Goal: Information Seeking & Learning: Learn about a topic

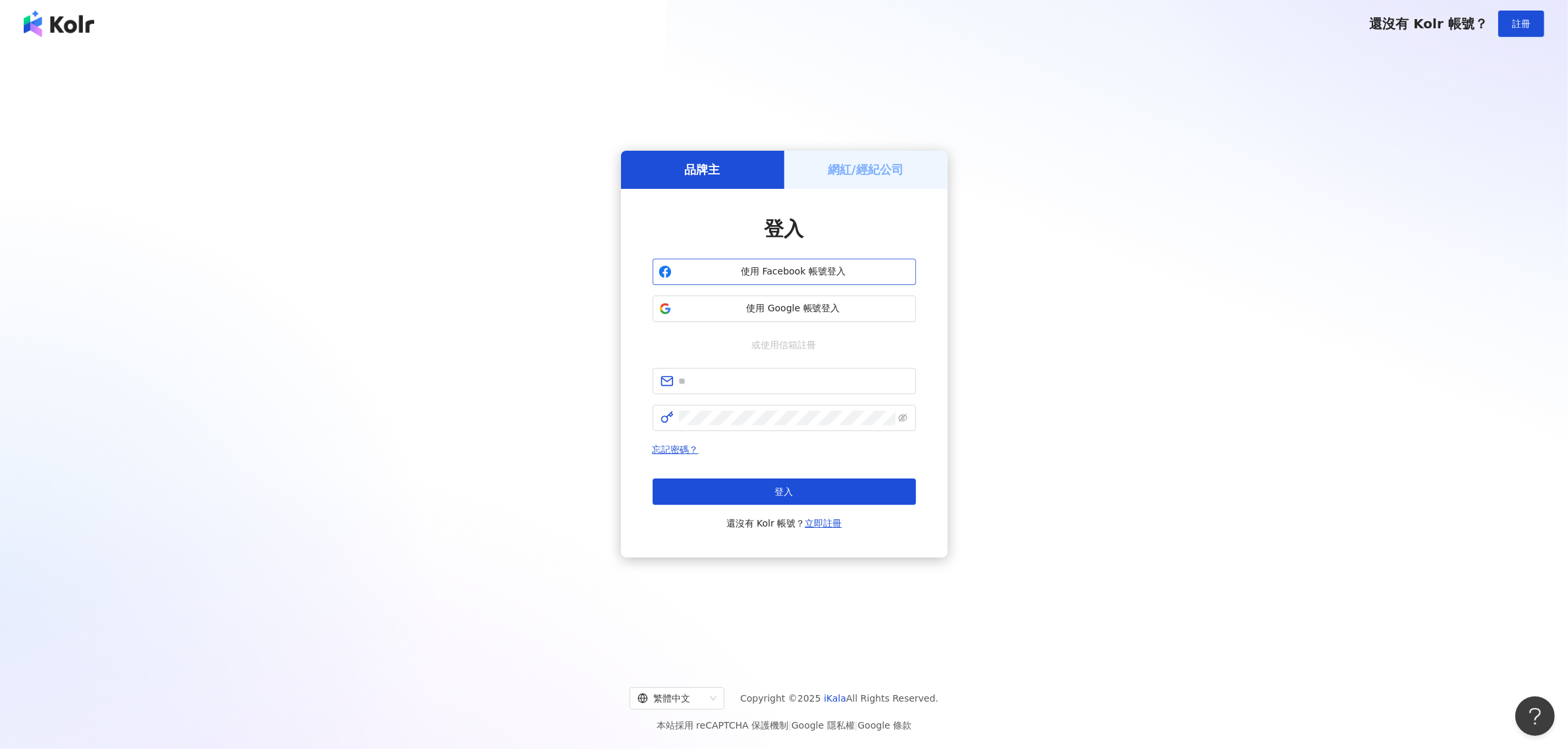
click at [794, 276] on span "使用 Facebook 帳號登入" at bounding box center [793, 272] width 233 height 13
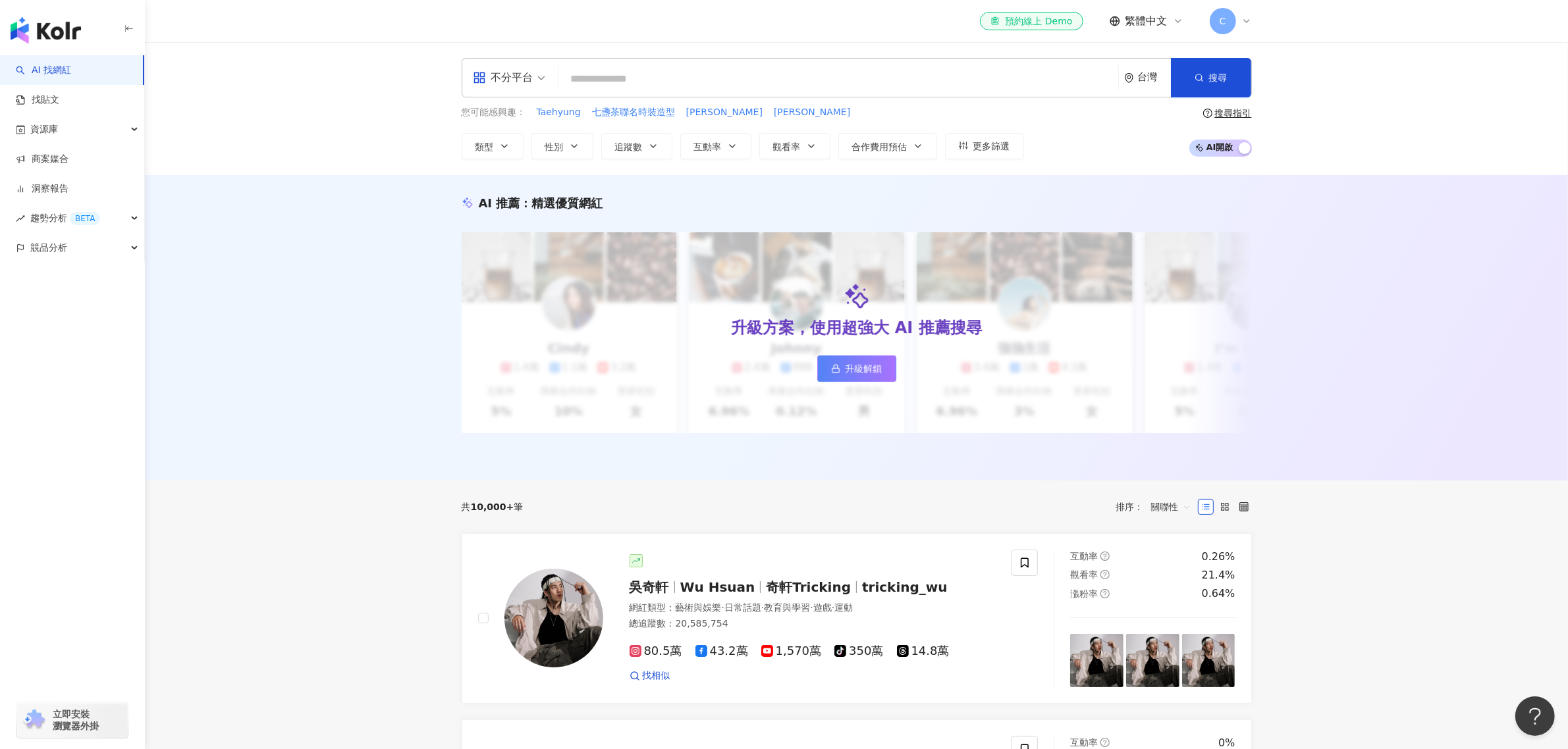
click at [660, 65] on div "不分平台 台灣 搜尋" at bounding box center [857, 78] width 790 height 39
drag, startPoint x: 660, startPoint y: 65, endPoint x: 634, endPoint y: 86, distance: 33.4
click at [634, 86] on input "search" at bounding box center [838, 78] width 549 height 25
paste input "**********"
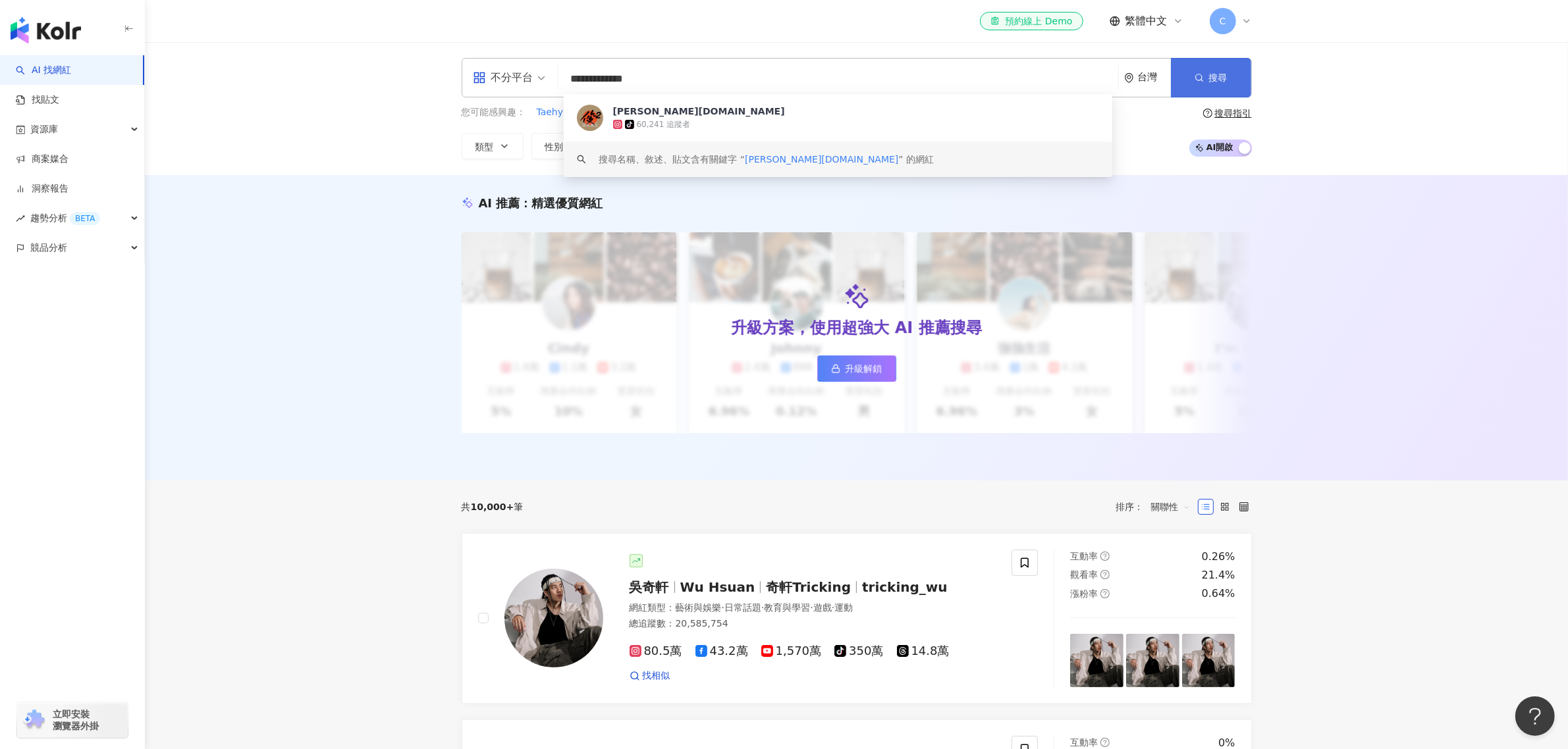
type input "**********"
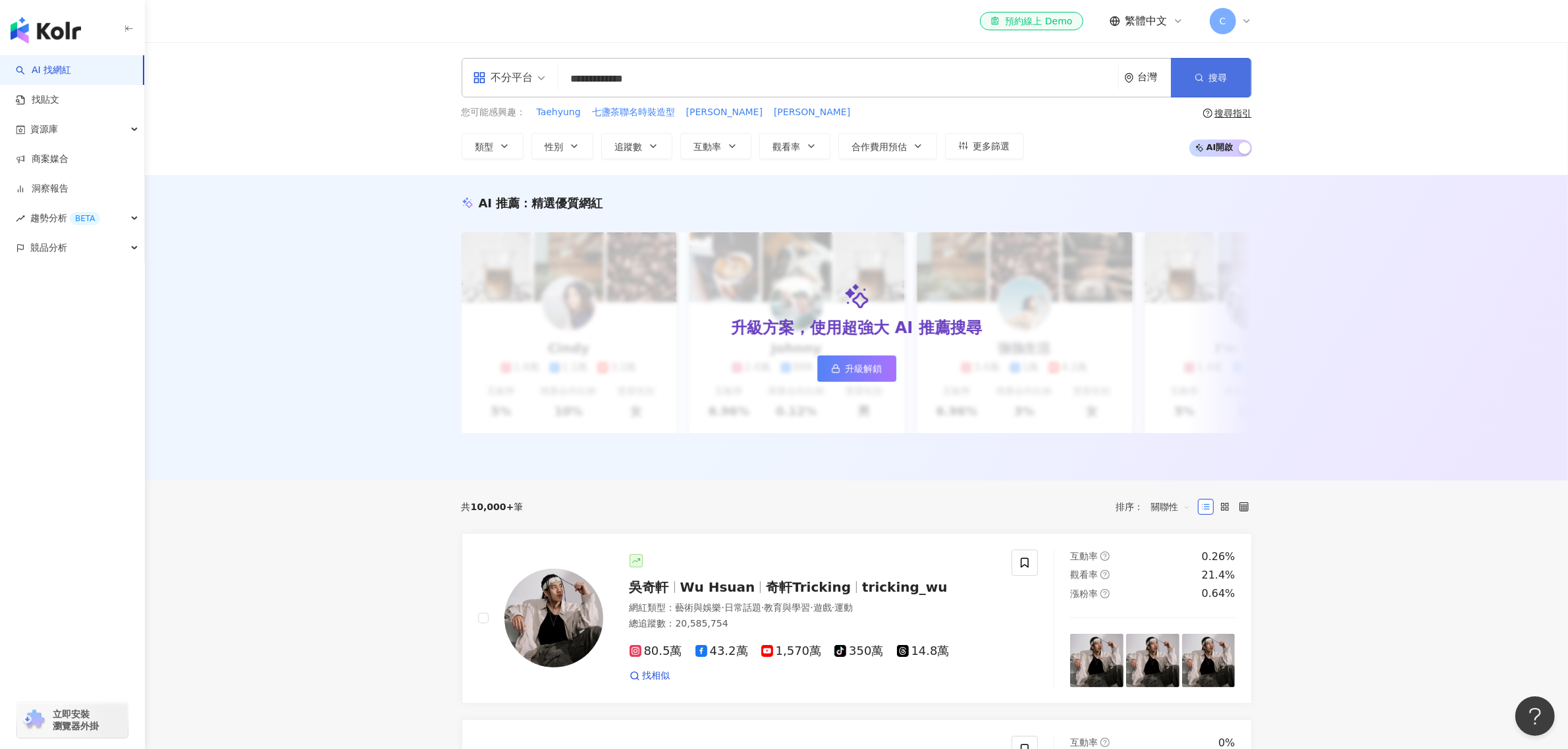
click at [1205, 83] on button "搜尋" at bounding box center [1211, 78] width 80 height 39
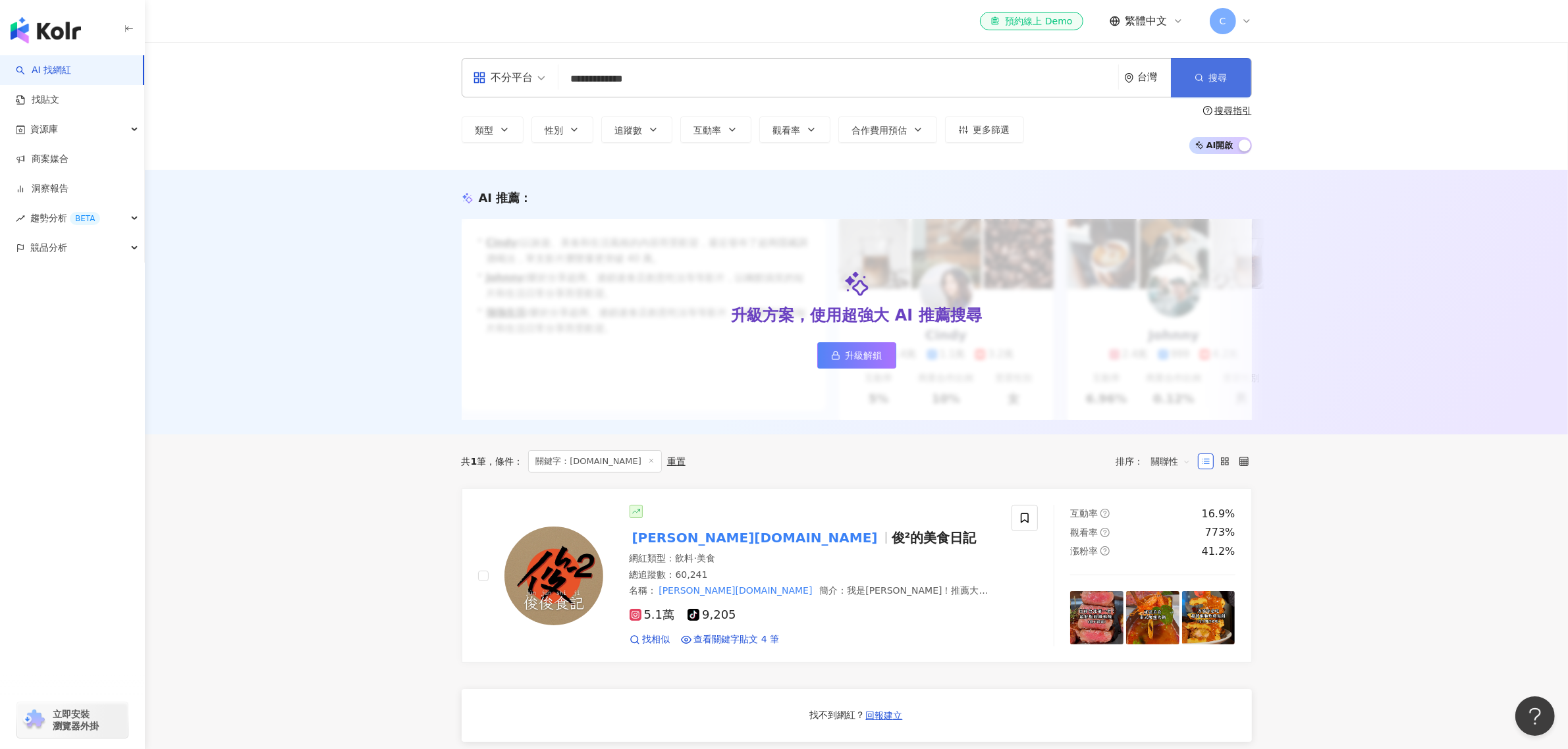
click at [1233, 83] on button "搜尋" at bounding box center [1211, 78] width 80 height 39
click at [1221, 83] on span "搜尋" at bounding box center [1218, 78] width 18 height 11
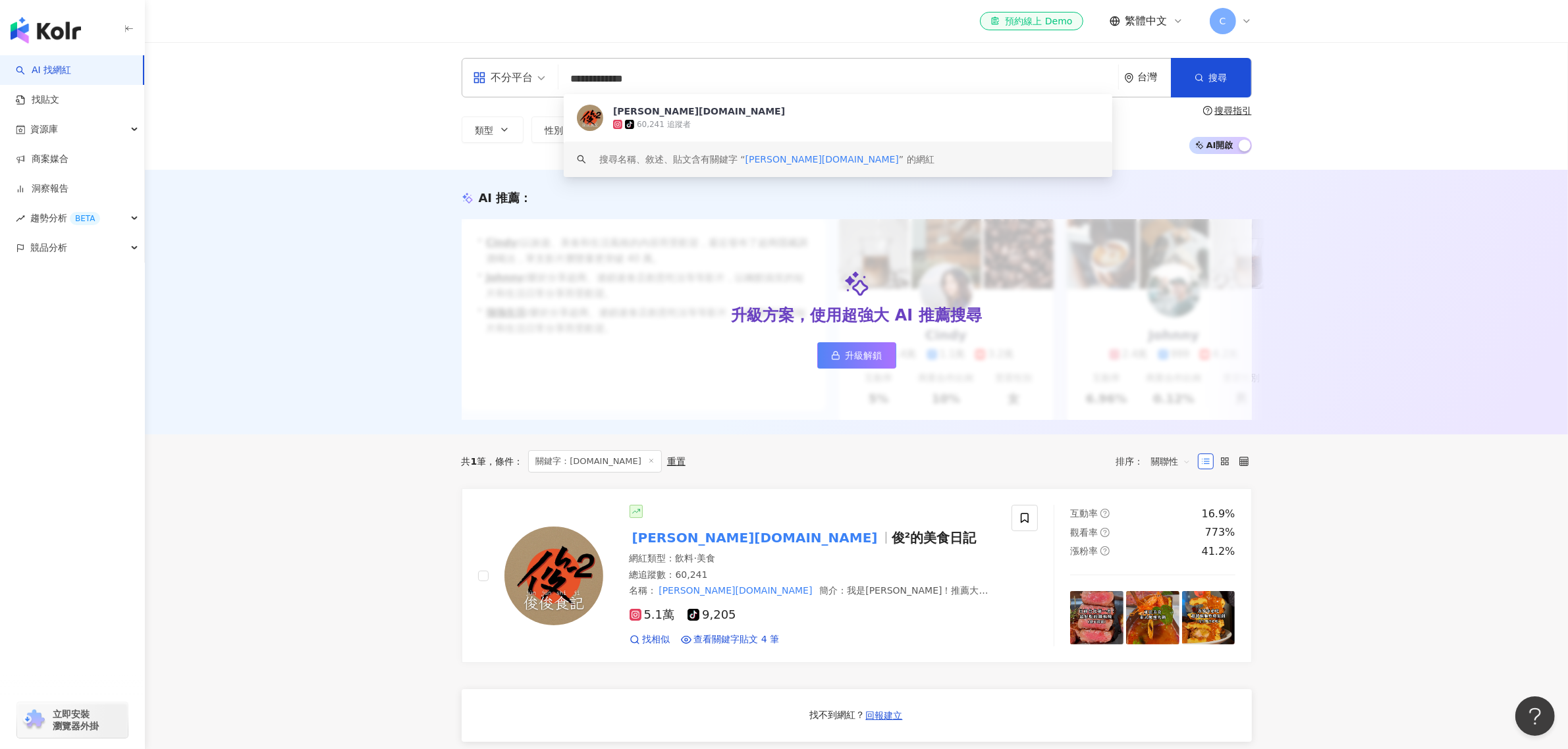
click at [822, 91] on input "**********" at bounding box center [838, 78] width 549 height 25
click at [638, 110] on div "jim.foodie.tw" at bounding box center [699, 111] width 172 height 13
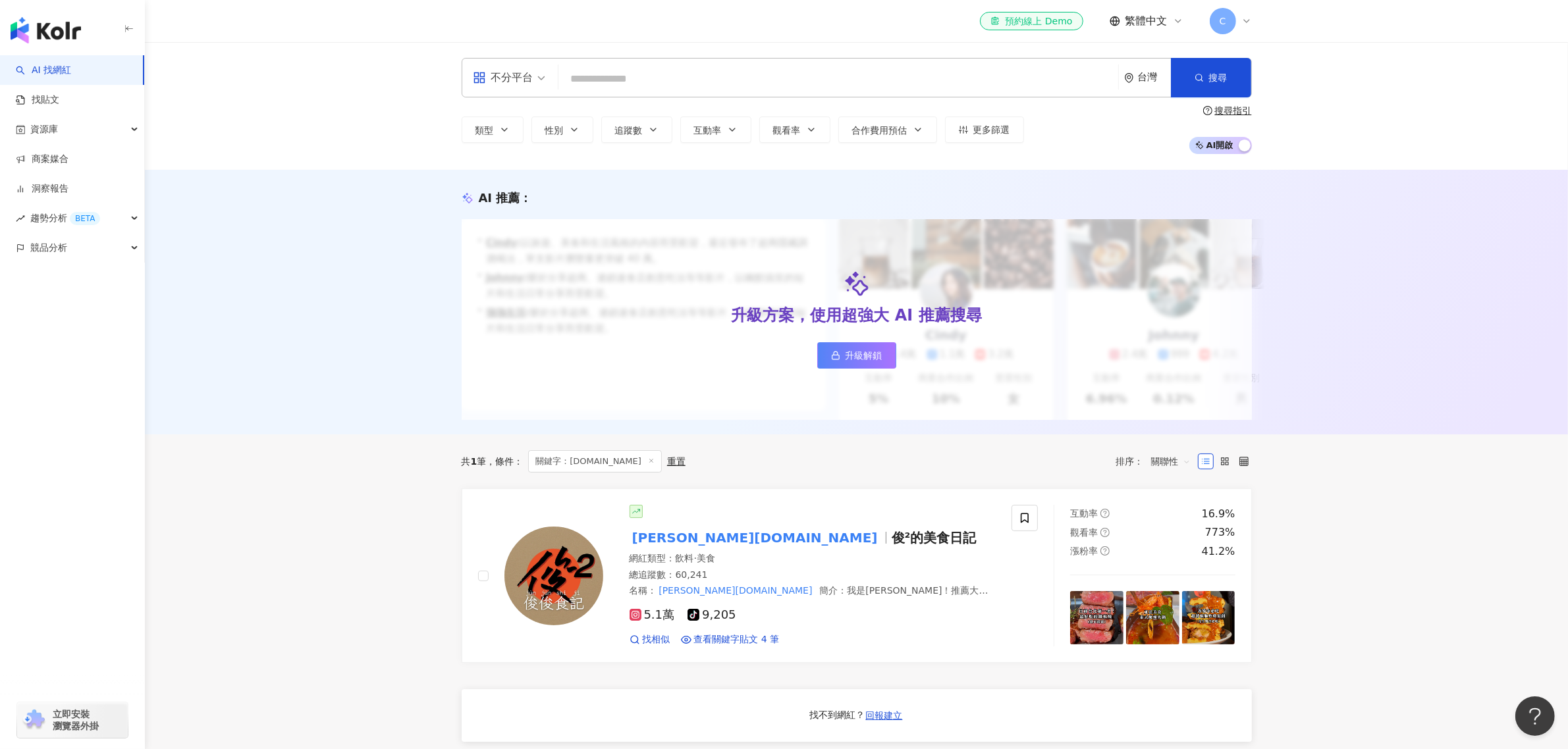
click at [619, 86] on input "search" at bounding box center [838, 78] width 549 height 25
paste input "*********"
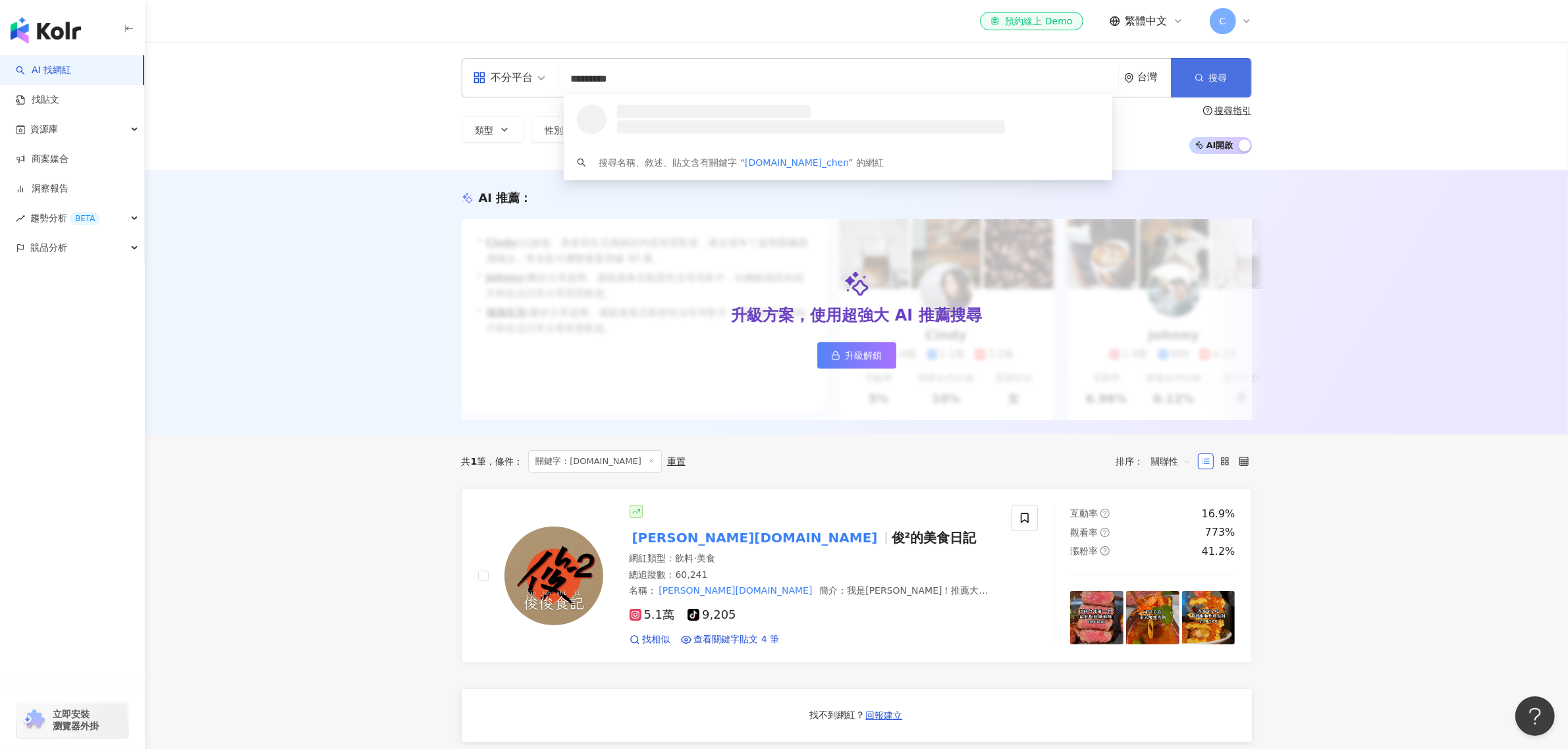
click at [1217, 72] on span "搜尋" at bounding box center [1218, 78] width 18 height 11
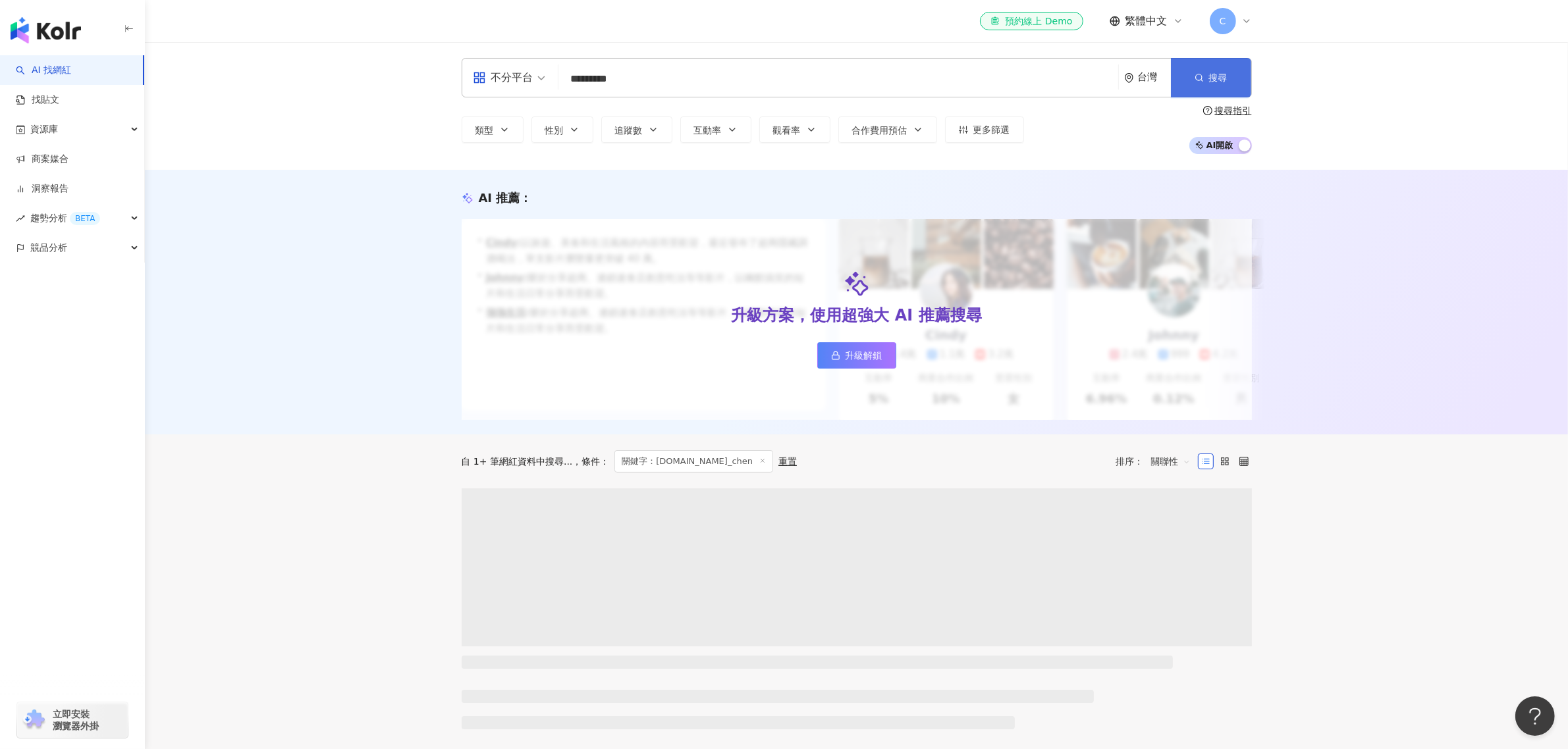
click at [1219, 76] on span "搜尋" at bounding box center [1218, 78] width 18 height 11
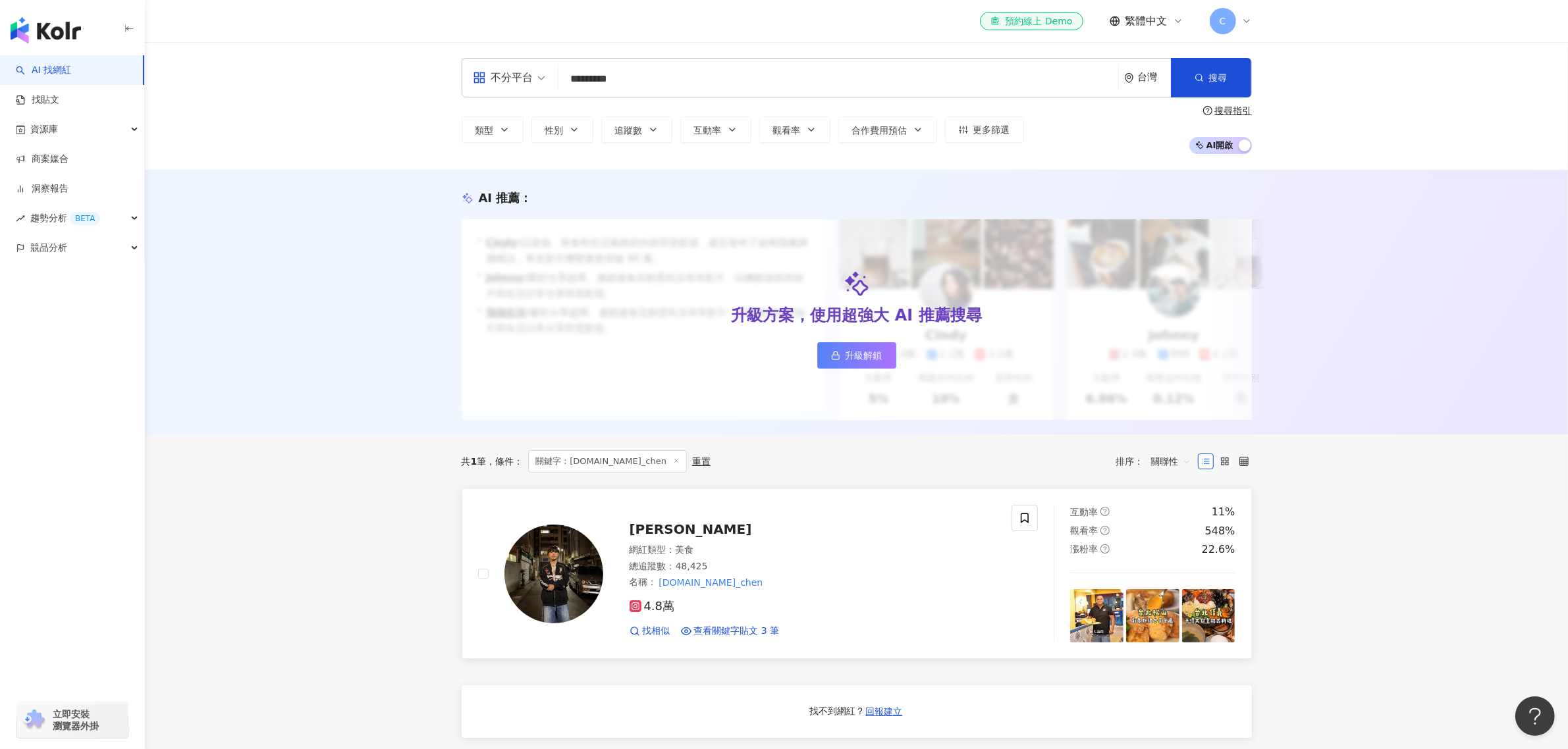
click at [640, 538] on span "[PERSON_NAME]" at bounding box center [690, 529] width 122 height 16
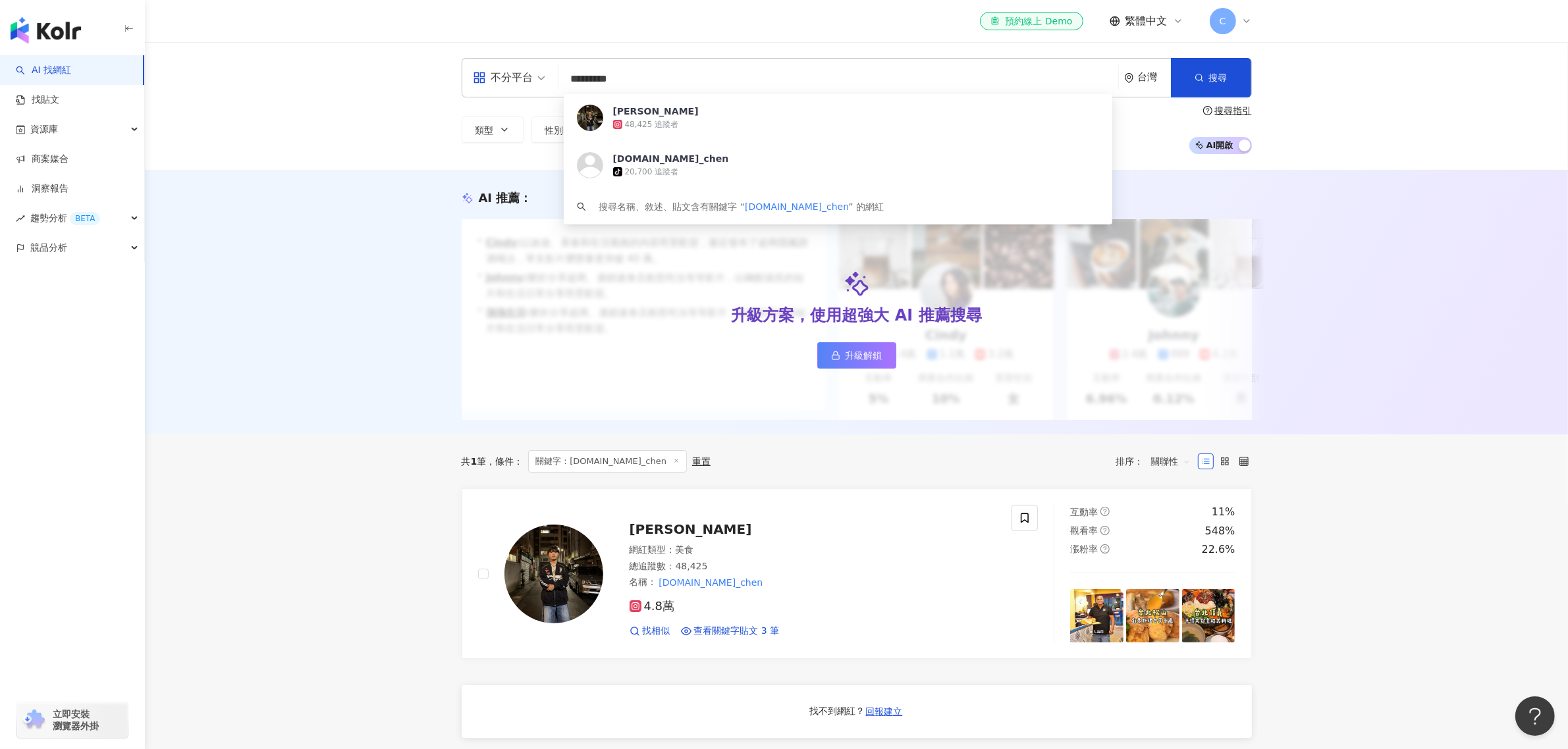
drag, startPoint x: 646, startPoint y: 80, endPoint x: 570, endPoint y: 76, distance: 76.1
click at [570, 76] on input "*********" at bounding box center [838, 78] width 549 height 25
paste input "search"
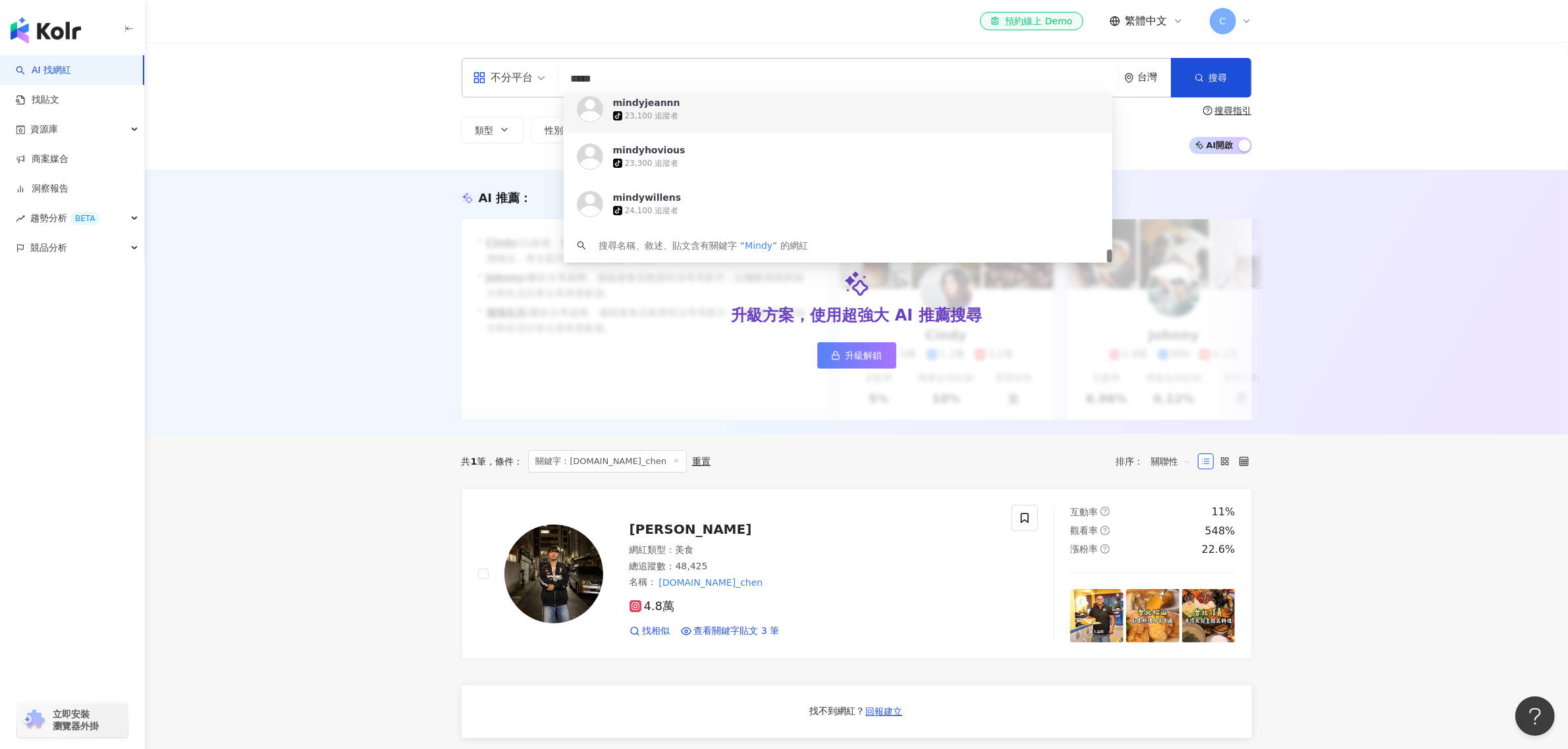
type input "*****"
click at [317, 150] on div "不分平台 ***** 台灣 搜尋 https://www.tiktok.com/@mindyjeannn https://www.tiktok.com/@mi…" at bounding box center [856, 105] width 1423 height 128
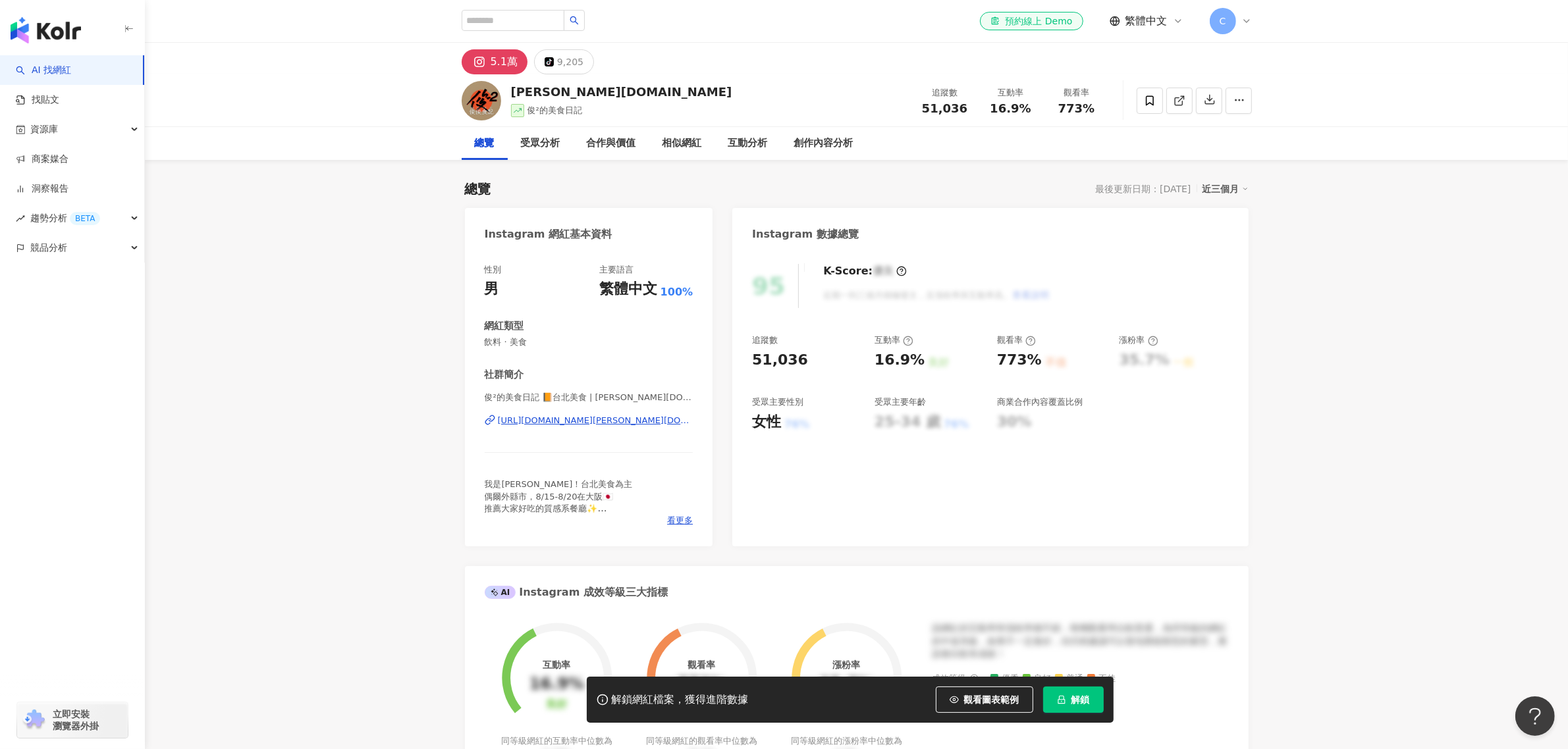
click at [1005, 685] on div "解鎖網紅檔案，獲得進階數據 觀看圖表範例 解鎖" at bounding box center [851, 700] width 527 height 46
click at [1005, 692] on button "觀看圖表範例" at bounding box center [984, 700] width 97 height 26
click at [751, 353] on div "95 K-Score : 優良 近期一到三個月積極發文，且漲粉率與互動率高。 查看說明 追蹤數 51,036 互動率 16.9% 良好 觀看率 773% 不佳…" at bounding box center [990, 398] width 515 height 296
copy div "51,036"
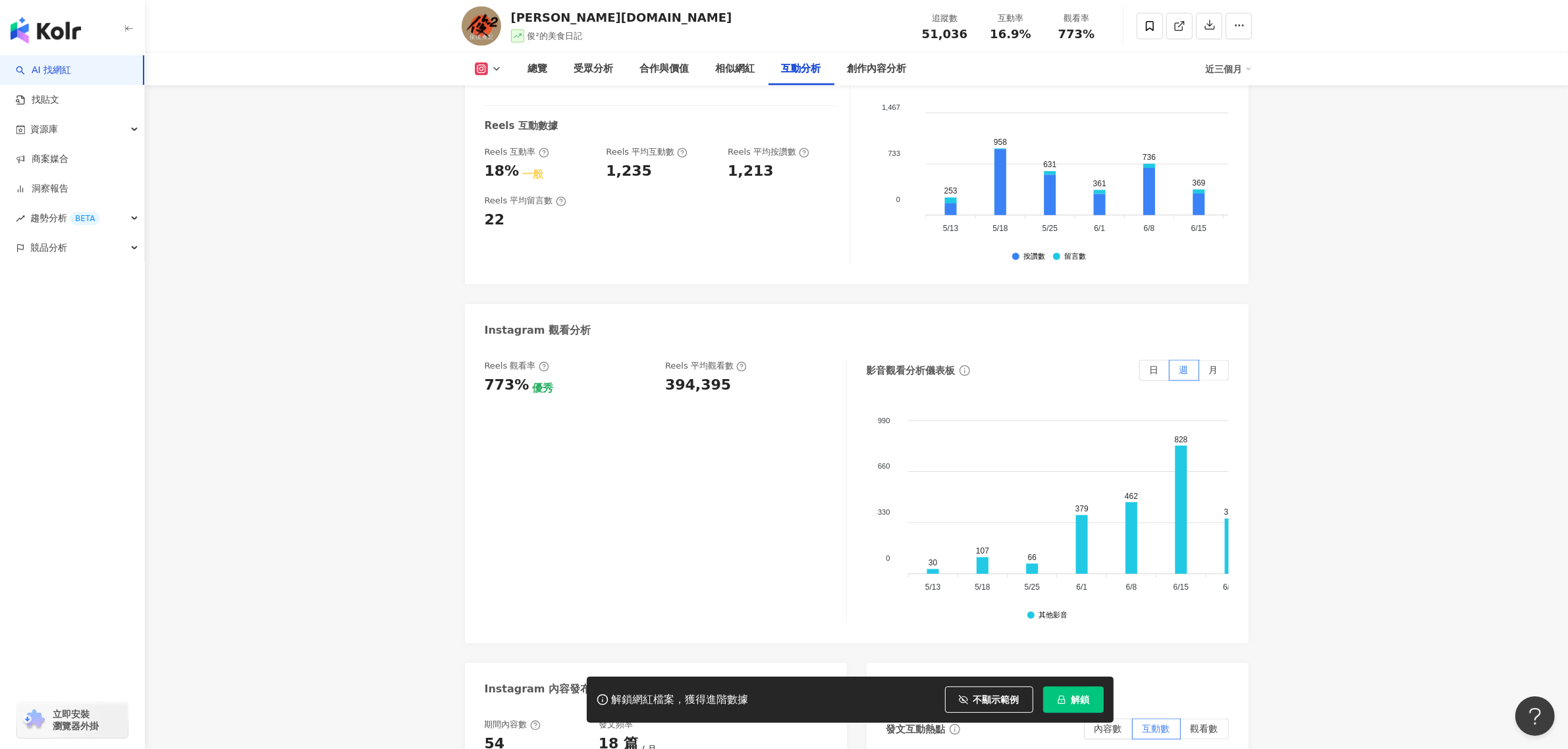
scroll to position [2881, 0]
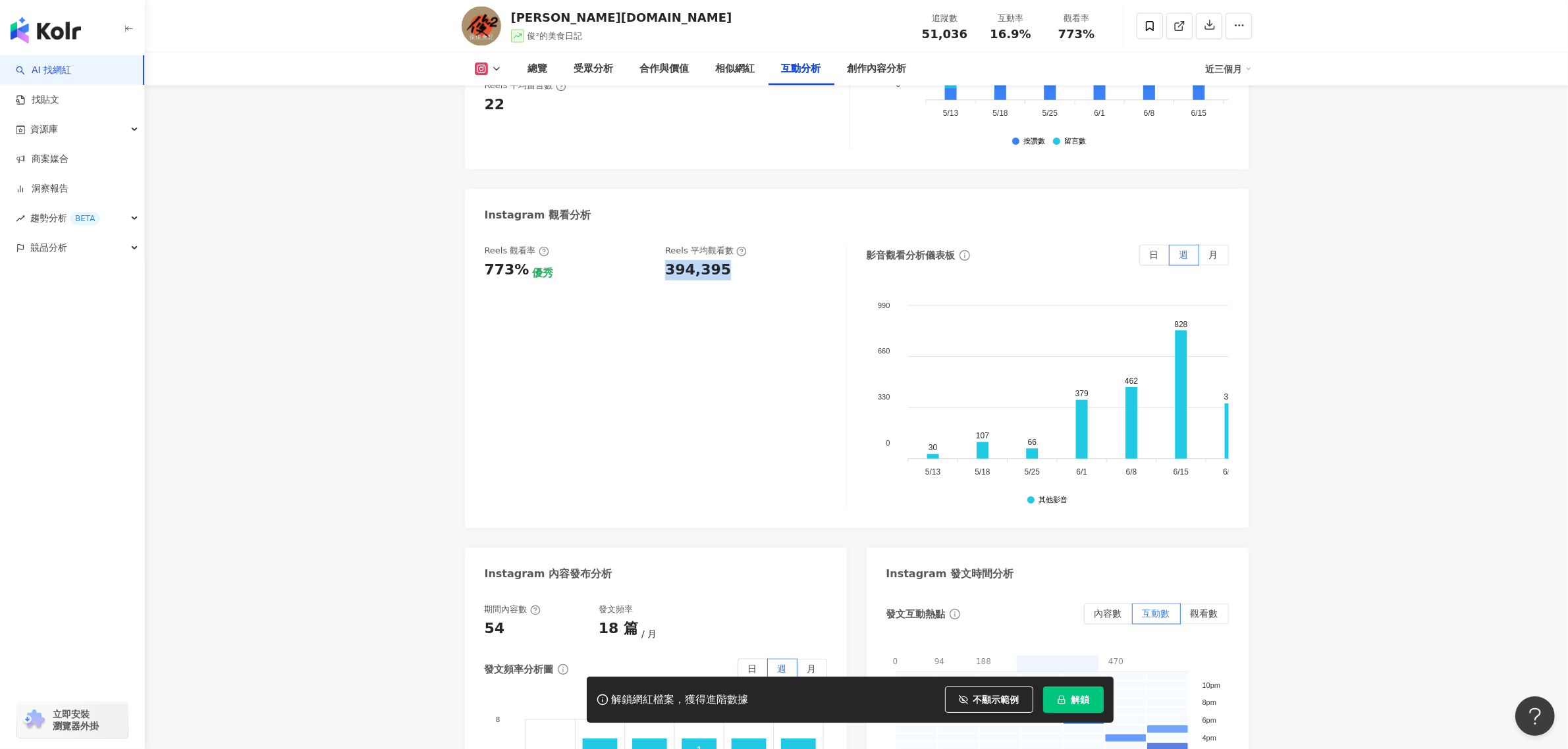
drag, startPoint x: 738, startPoint y: 254, endPoint x: 666, endPoint y: 258, distance: 72.1
click at [666, 260] on div "394,395" at bounding box center [749, 270] width 168 height 20
copy div "394,395"
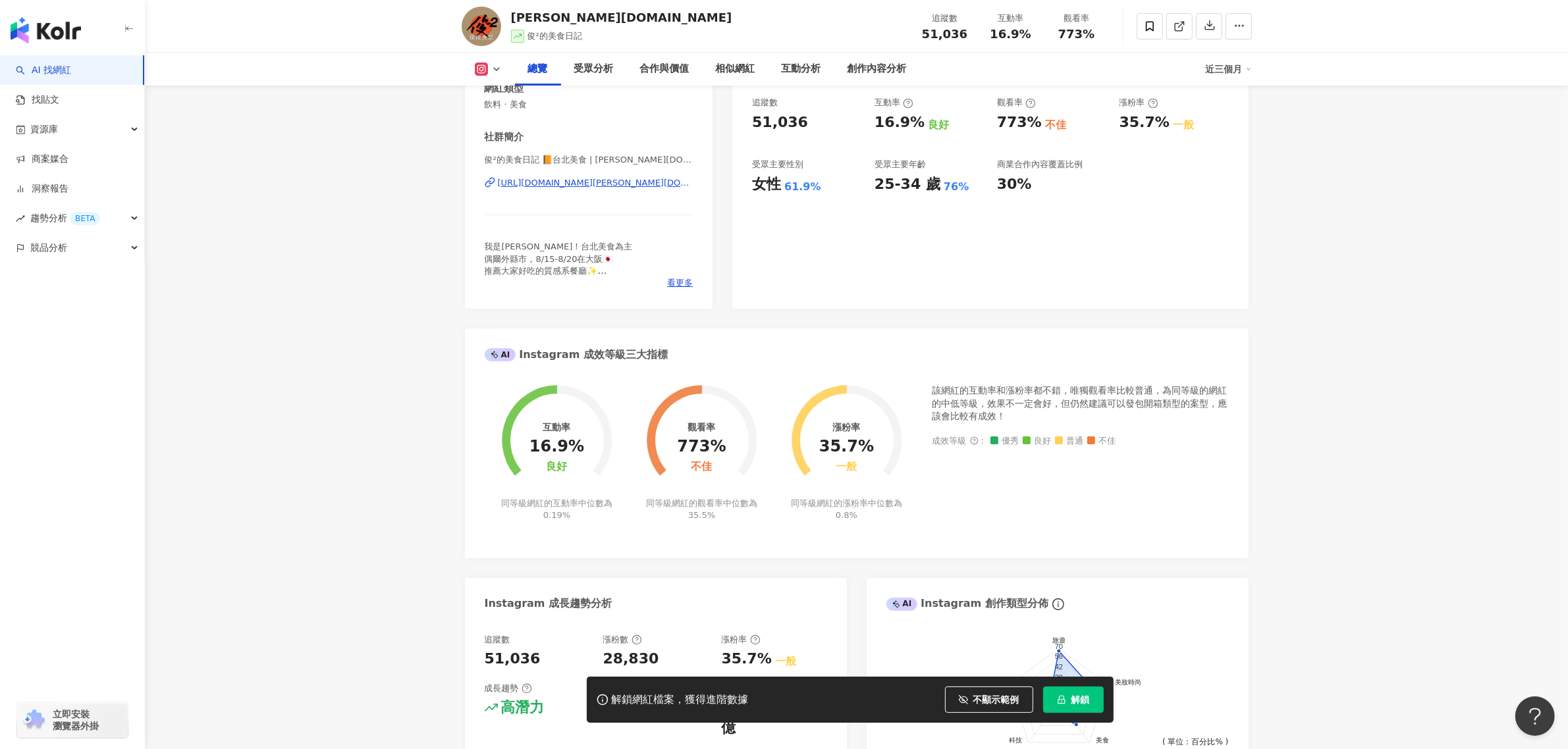
scroll to position [0, 0]
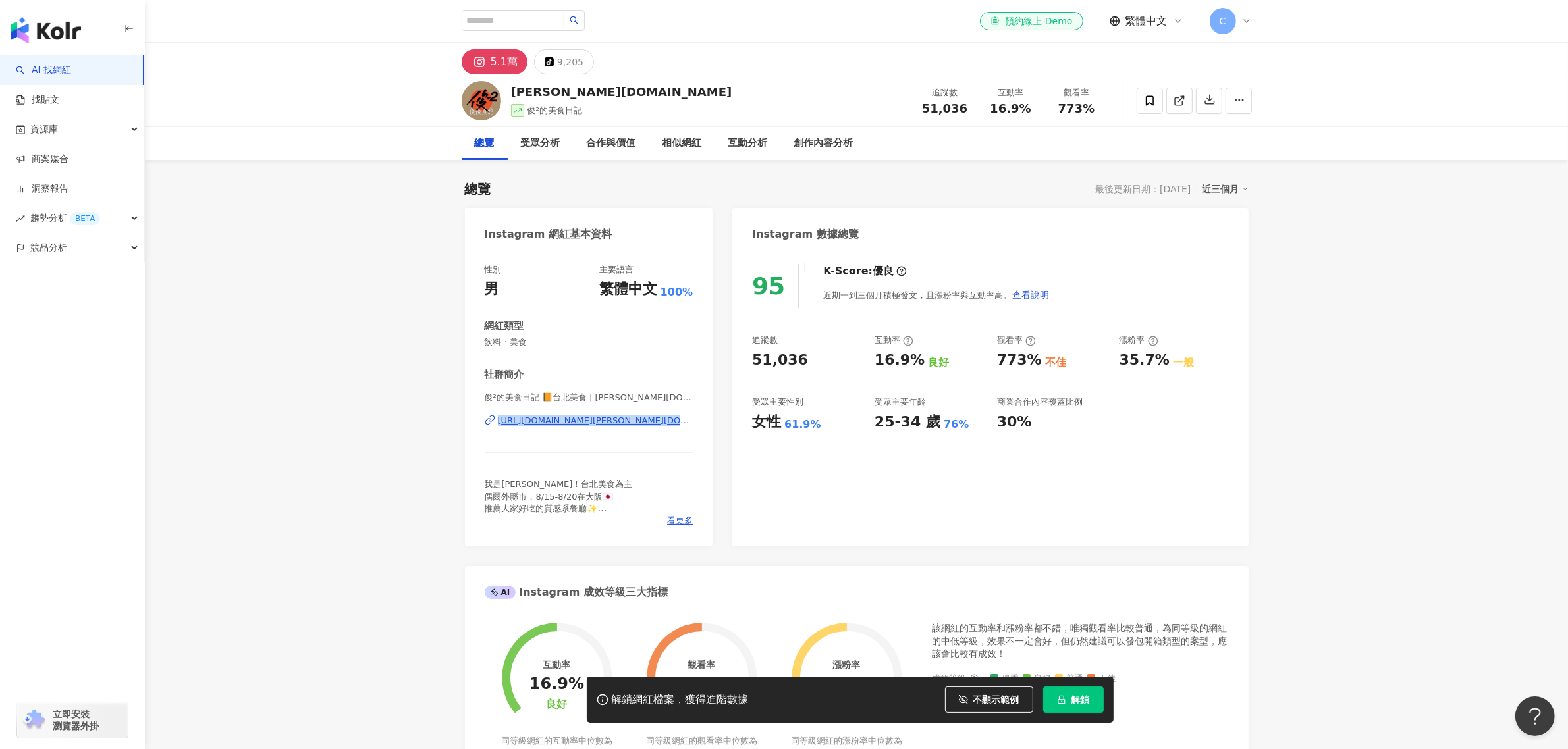
drag, startPoint x: 677, startPoint y: 430, endPoint x: 497, endPoint y: 423, distance: 180.1
click at [497, 423] on div "俊²的美食日記 📙台北美食 | jim.foodie.tw https://www.instagram.com/jim.foodie.tw/" at bounding box center [589, 430] width 209 height 77
drag, startPoint x: 622, startPoint y: 97, endPoint x: 509, endPoint y: 91, distance: 113.2
click at [509, 91] on div "jim.foodie.tw 俊²的美食日記 追蹤數 51,036 互動率 16.9% 觀看率 773%" at bounding box center [857, 100] width 843 height 52
copy div "jim.foodie.tw"
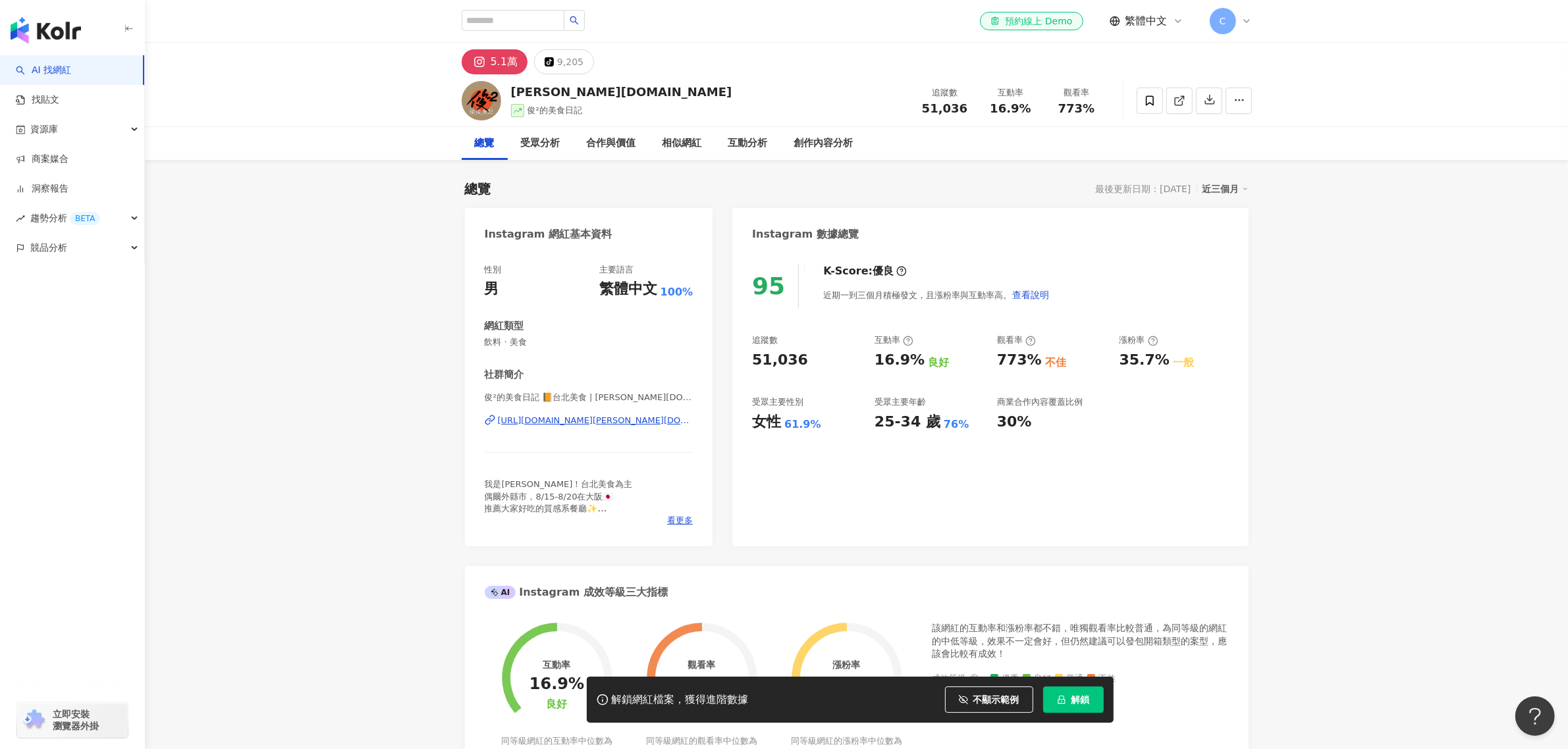
click at [525, 16] on input "search" at bounding box center [513, 20] width 103 height 21
paste input "********"
type input "********"
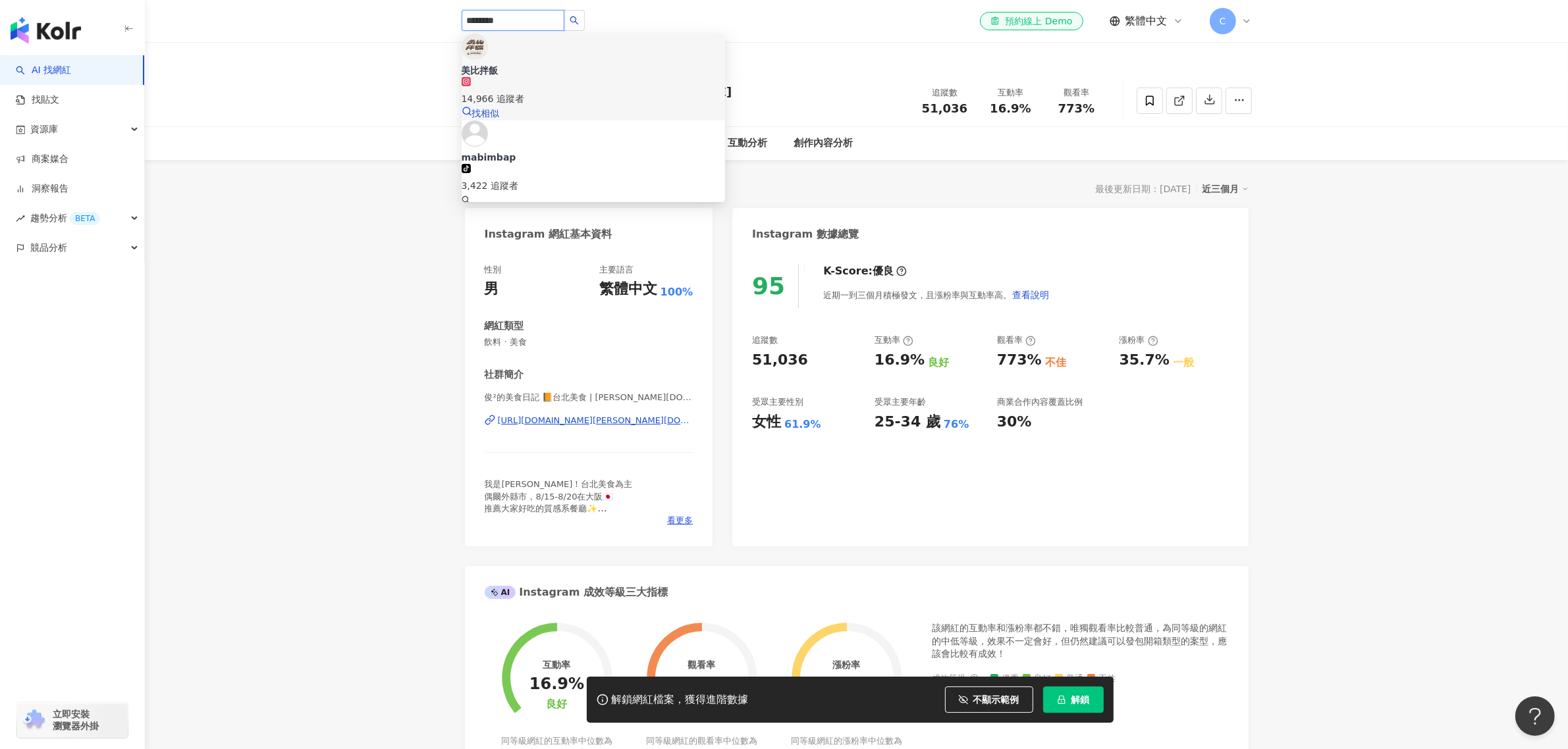
click at [538, 64] on div "美比拌飯" at bounding box center [593, 70] width 263 height 13
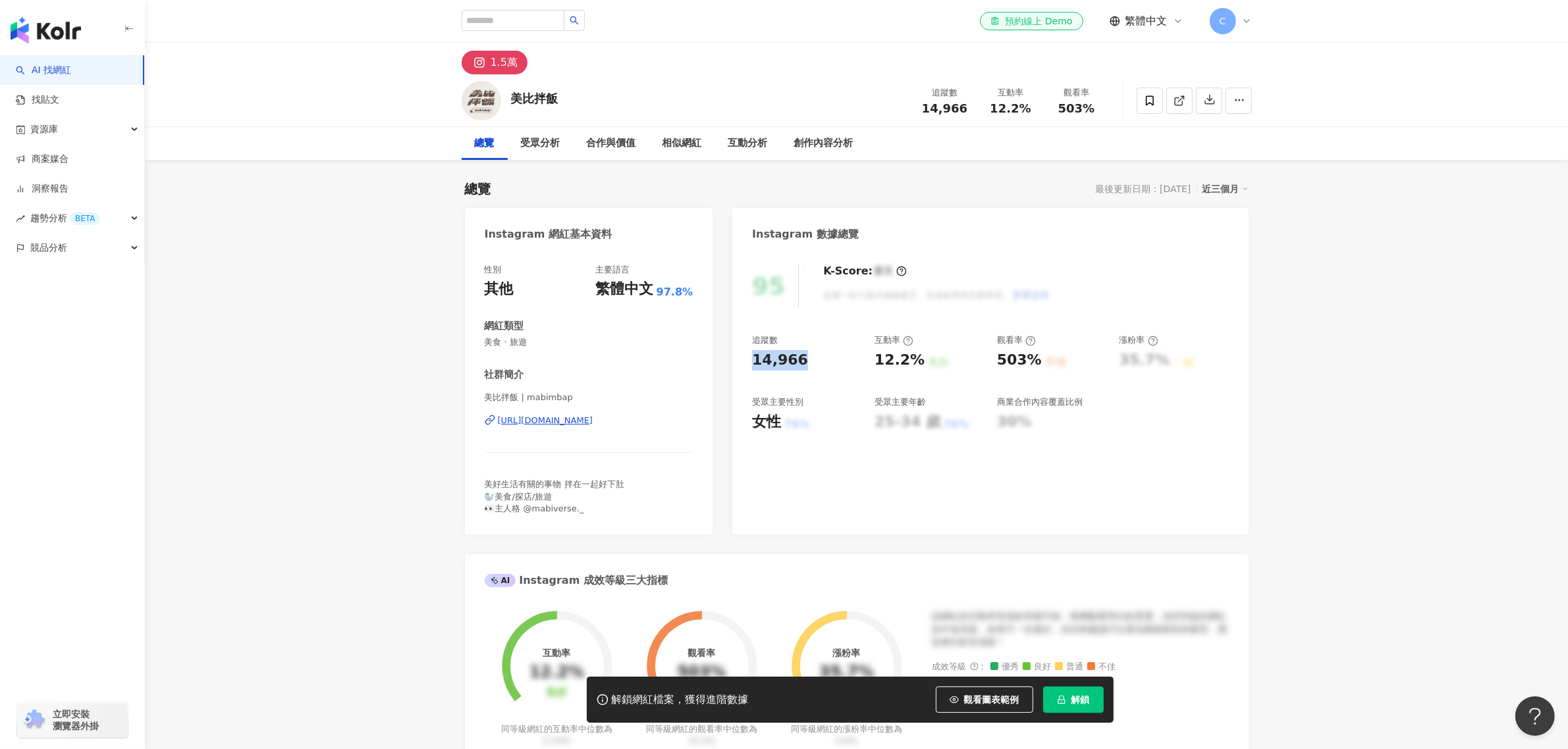
drag, startPoint x: 822, startPoint y: 363, endPoint x: 746, endPoint y: 367, distance: 76.1
click at [746, 367] on div "95 K-Score : 優良 近期一到三個月積極發文，且漲粉率與互動率高。 查看說明 追蹤數 14,966 互動率 12.2% 良好 觀看率 503% 不佳…" at bounding box center [990, 392] width 515 height 284
copy div "14,966"
click at [971, 689] on button "觀看圖表範例" at bounding box center [984, 700] width 97 height 26
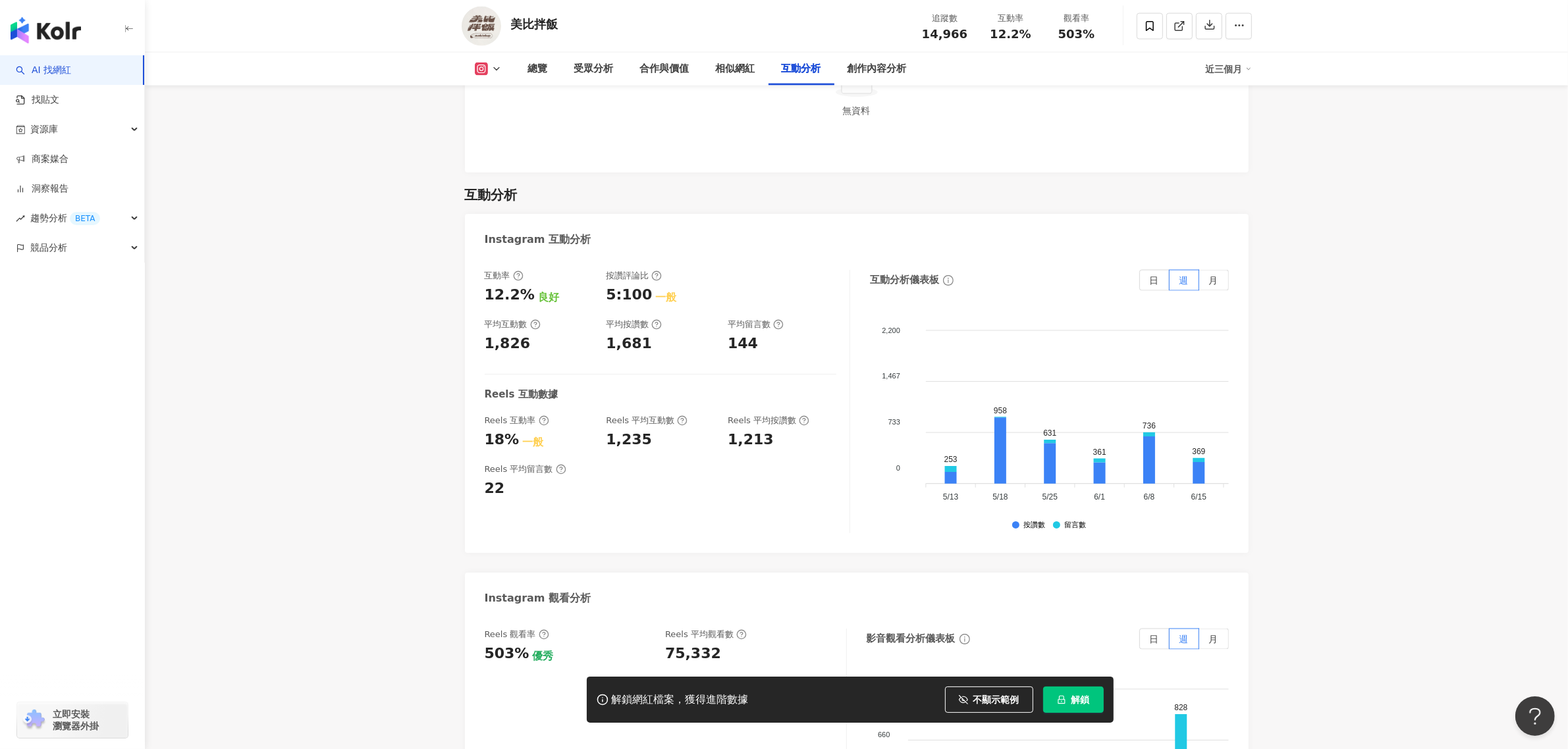
scroll to position [2716, 0]
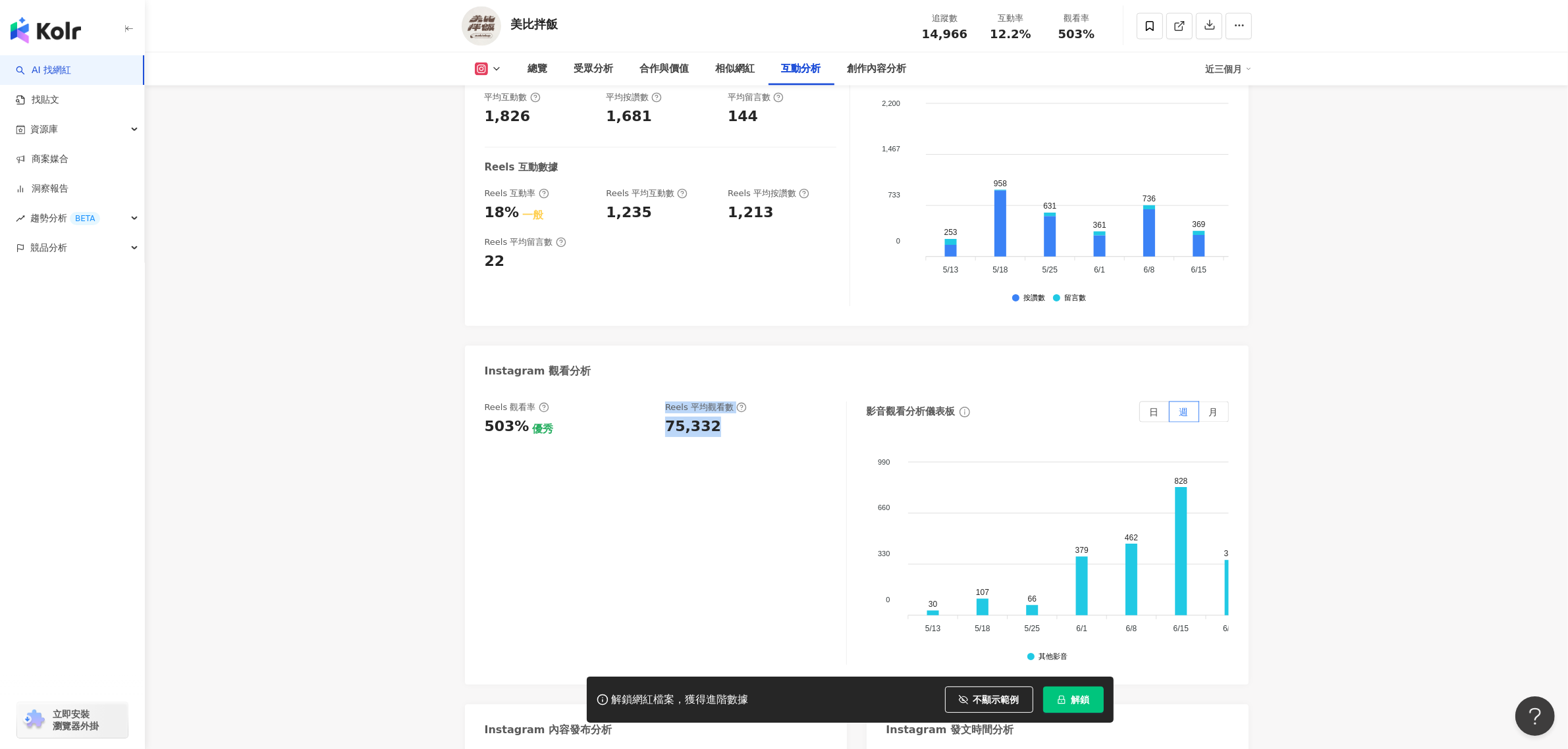
drag, startPoint x: 728, startPoint y: 407, endPoint x: 649, endPoint y: 413, distance: 79.2
click at [649, 413] on div "Reels 觀看率 503% 優秀 Reels 平均觀看數 75,332" at bounding box center [659, 419] width 349 height 36
click at [692, 417] on div "75,332" at bounding box center [693, 427] width 56 height 20
drag, startPoint x: 719, startPoint y: 413, endPoint x: 665, endPoint y: 411, distance: 54.0
click at [665, 417] on div "75,332" at bounding box center [749, 427] width 168 height 20
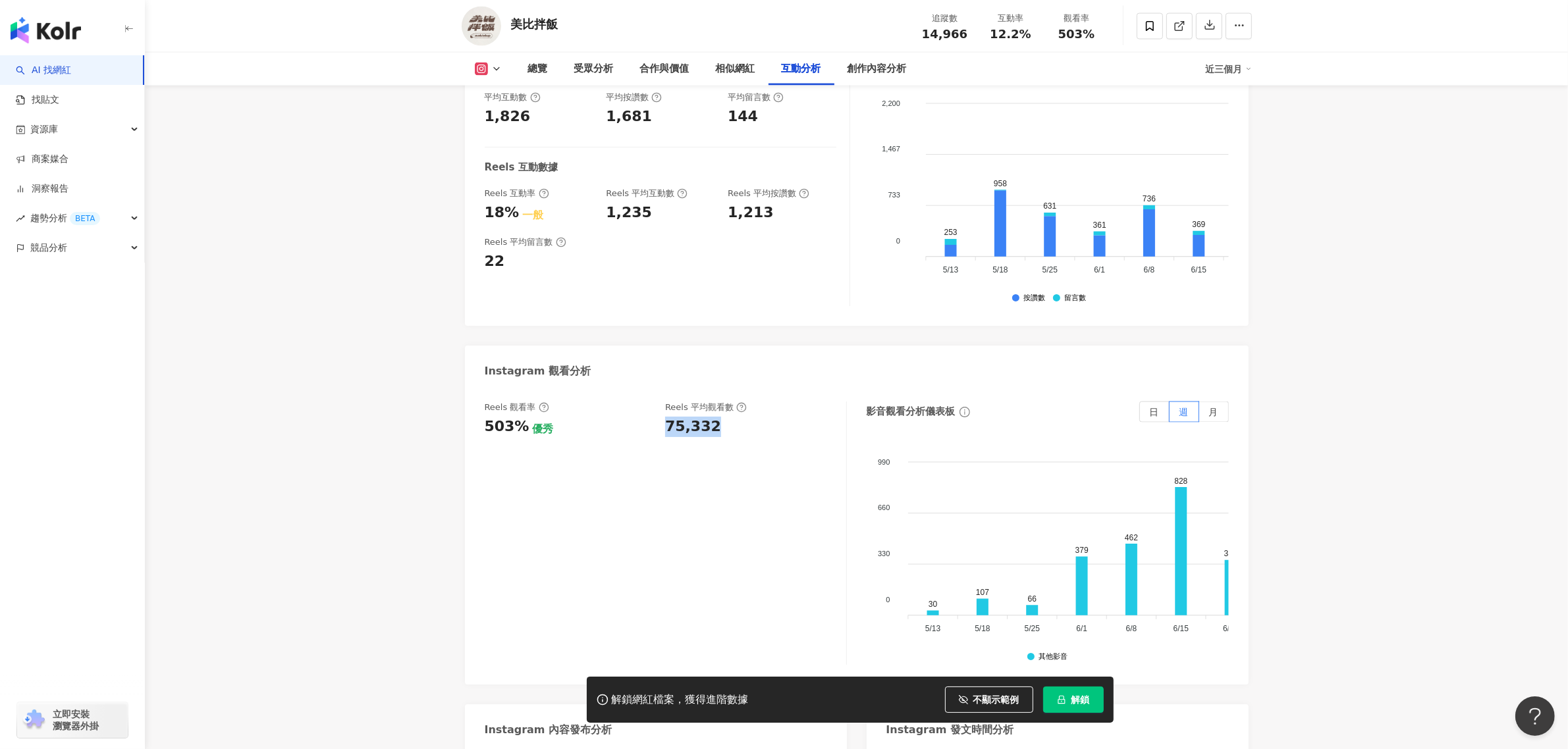
copy div "75,332"
click at [617, 463] on div "Reels 觀看率 503% 優秀 Reels 平均觀看數 75,332" at bounding box center [666, 534] width 362 height 263
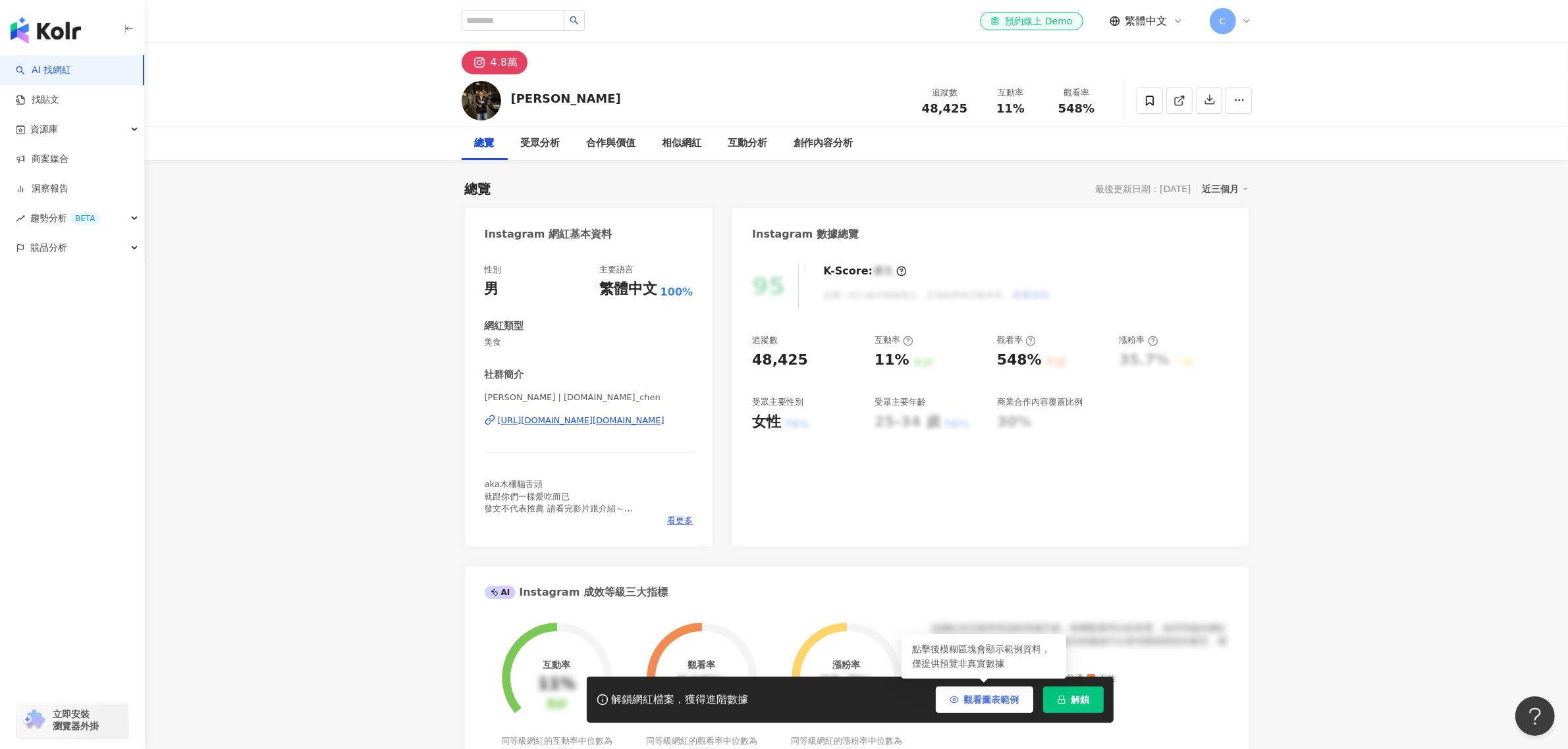
click at [1003, 703] on span "觀看圖表範例" at bounding box center [992, 700] width 55 height 11
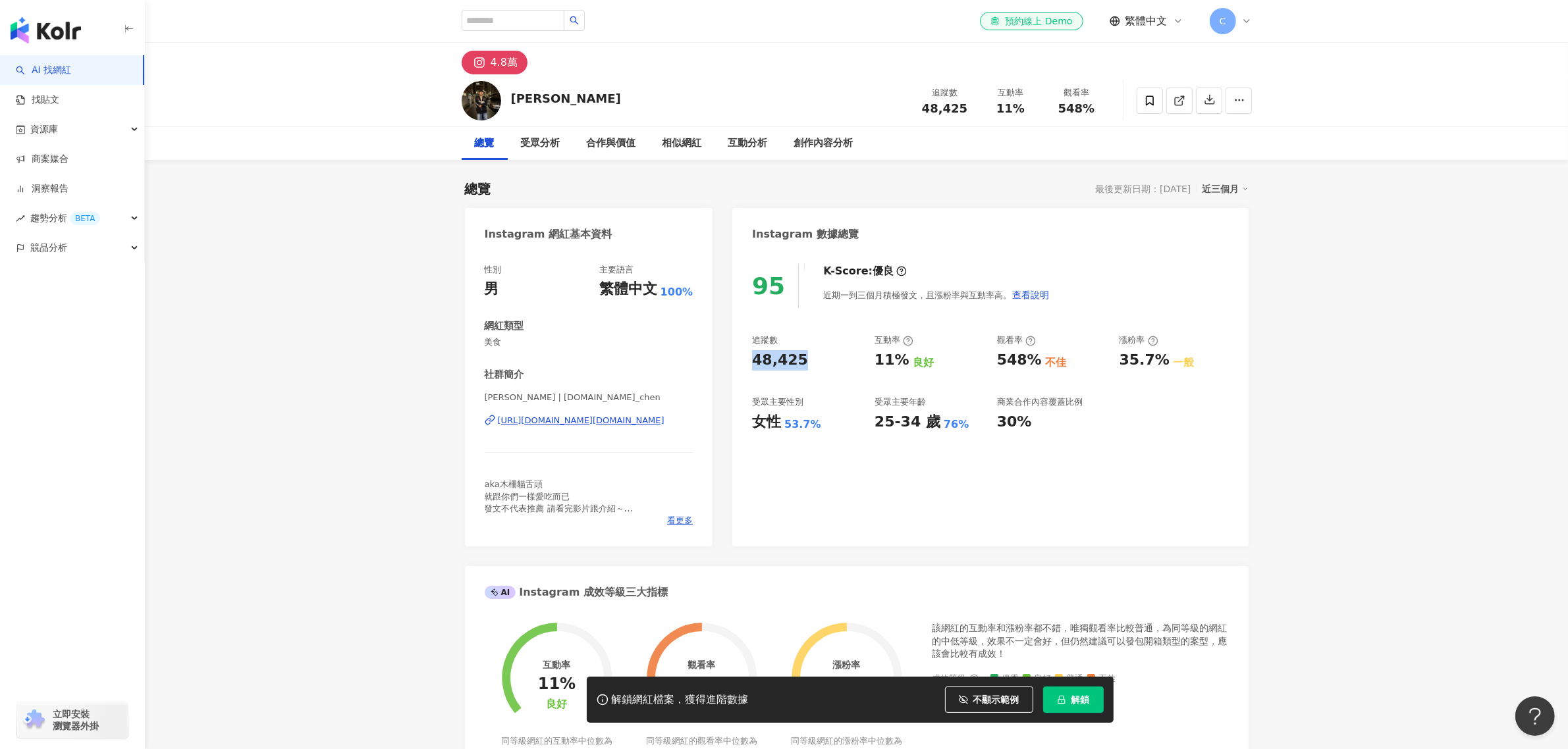
drag, startPoint x: 797, startPoint y: 357, endPoint x: 751, endPoint y: 356, distance: 46.0
click at [752, 356] on div "48,425" at bounding box center [780, 361] width 56 height 20
copy div "48,425"
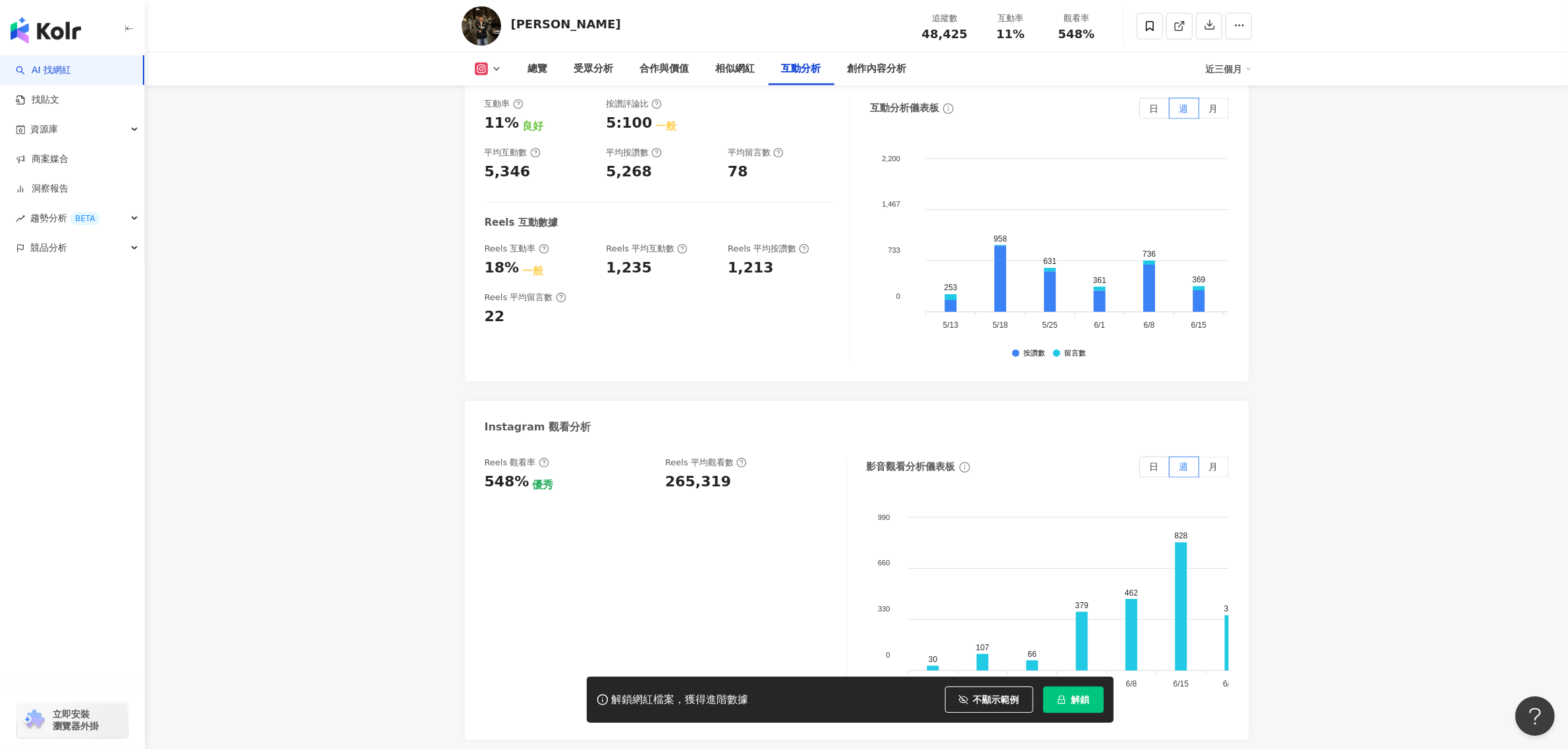
scroll to position [2716, 0]
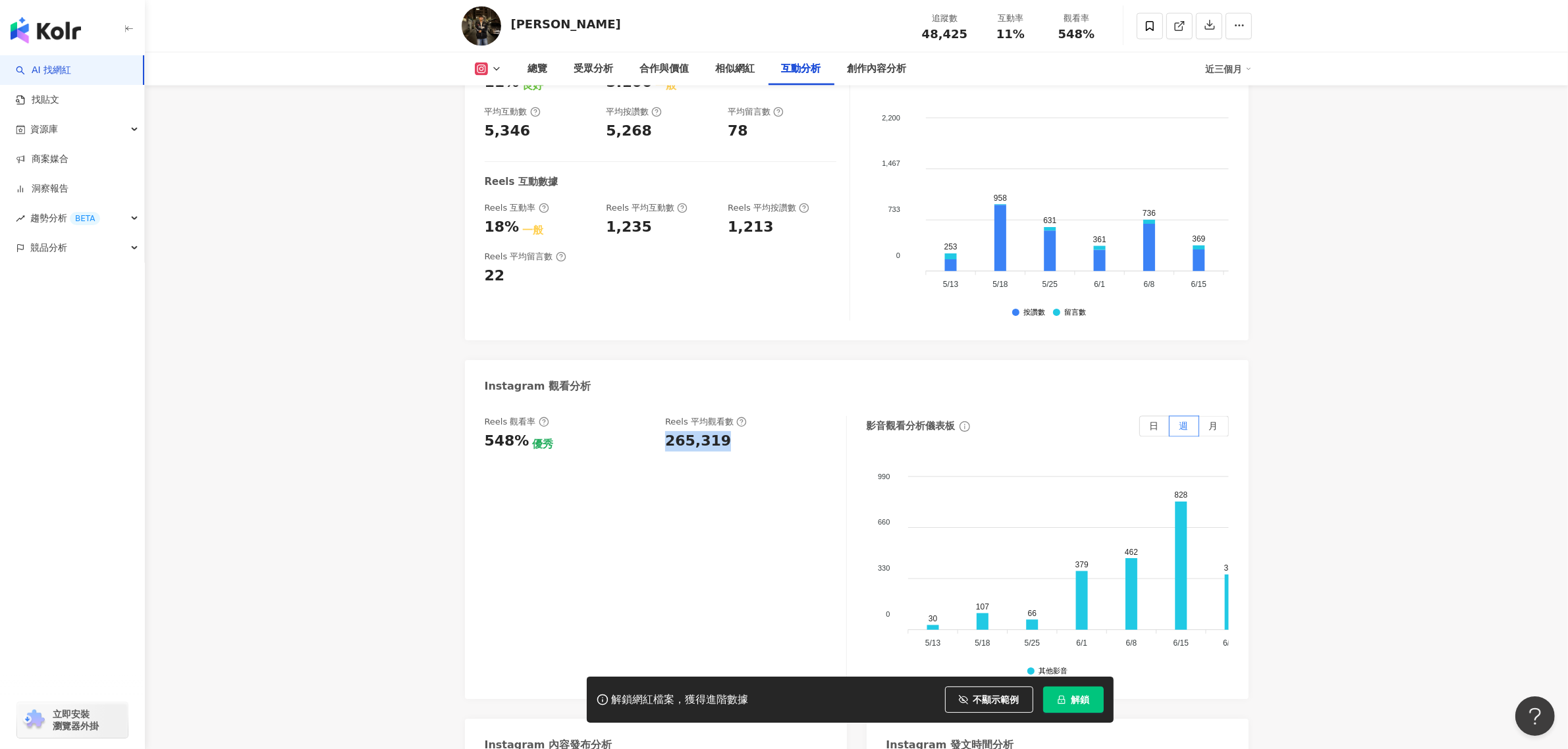
drag, startPoint x: 722, startPoint y: 422, endPoint x: 659, endPoint y: 428, distance: 63.3
click at [659, 428] on div "Reels 觀看率 548% 優秀 [PERSON_NAME] 平均觀看數 265,319" at bounding box center [659, 434] width 349 height 36
copy div "265,319"
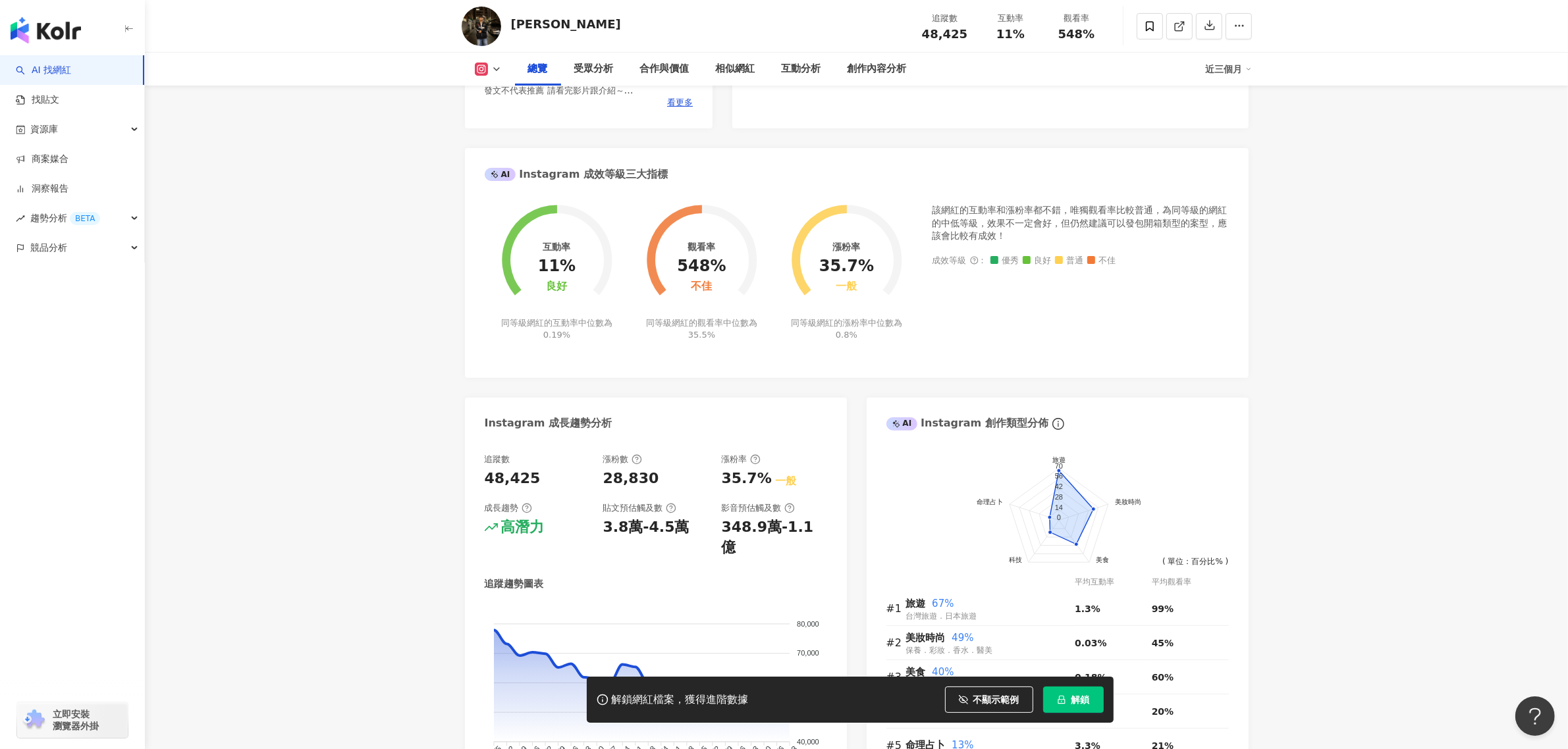
scroll to position [411, 0]
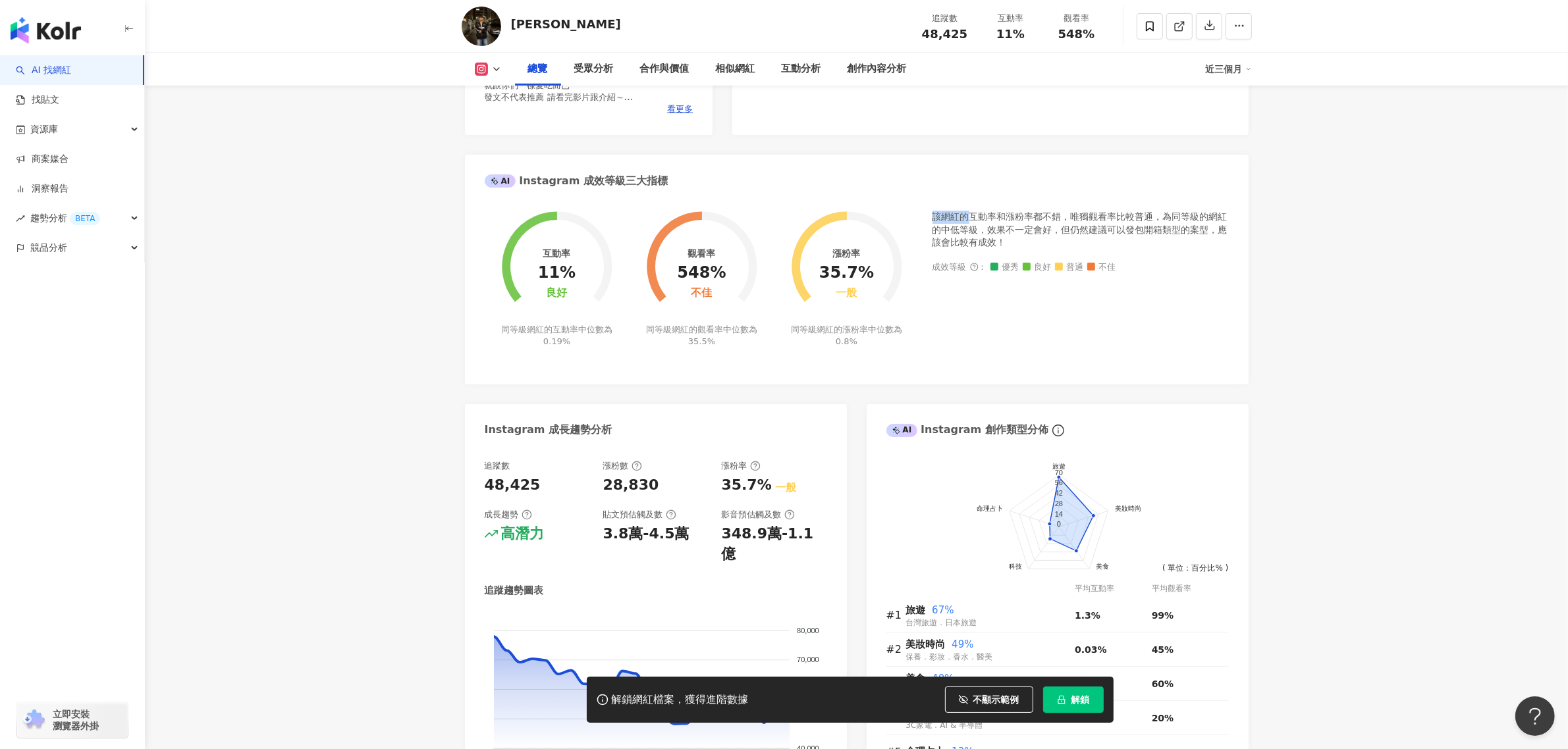
drag, startPoint x: 930, startPoint y: 216, endPoint x: 969, endPoint y: 214, distance: 39.1
click at [969, 214] on div "互動率 11% 良好 同等級網紅的互動率中位數為 0.19% 觀看率 548% 不佳 同等級網紅的觀看率中位數為 35.5% 漲粉率 35.7% 一般 同等級…" at bounding box center [857, 287] width 744 height 153
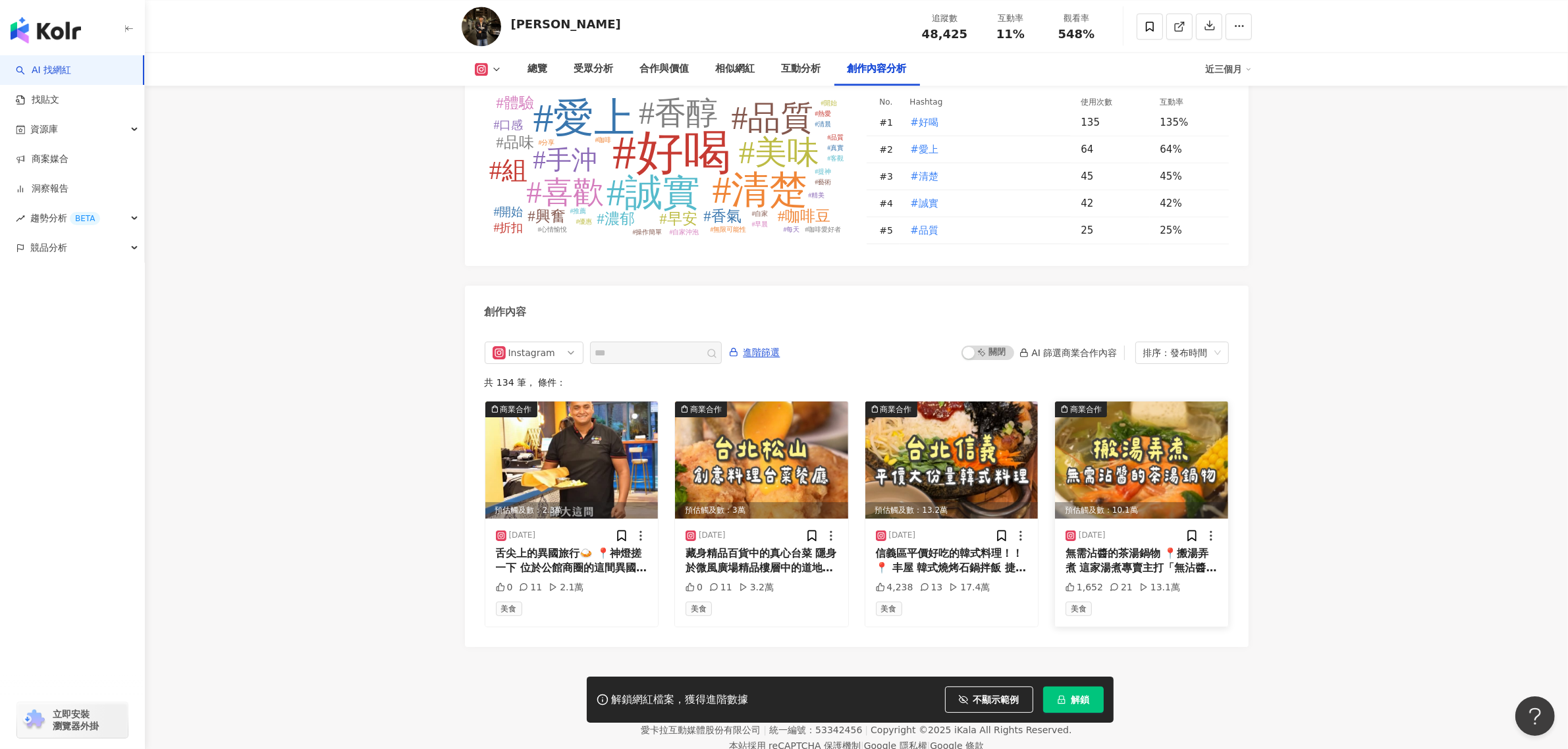
scroll to position [3871, 0]
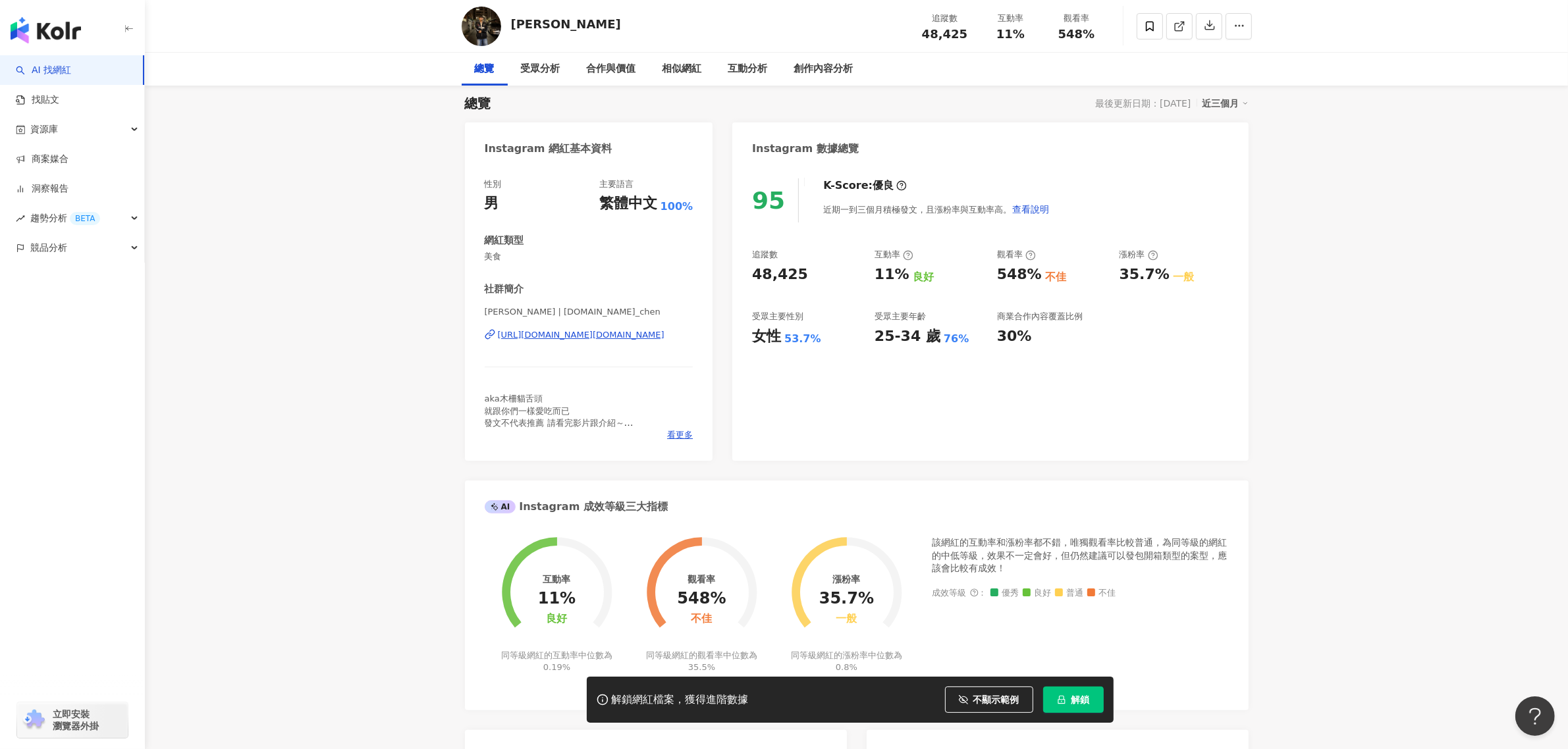
scroll to position [0, 0]
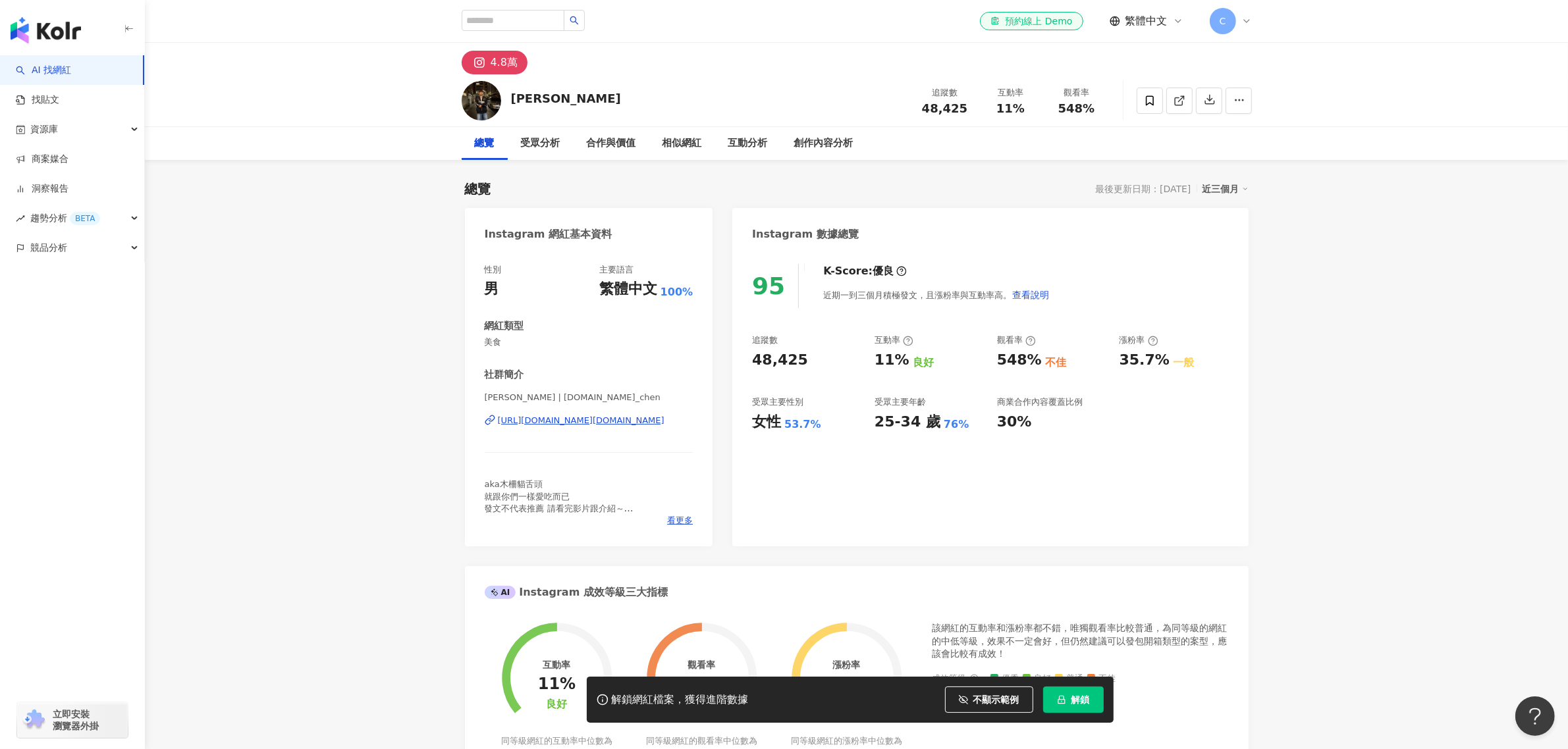
click at [478, 109] on img at bounding box center [481, 101] width 39 height 39
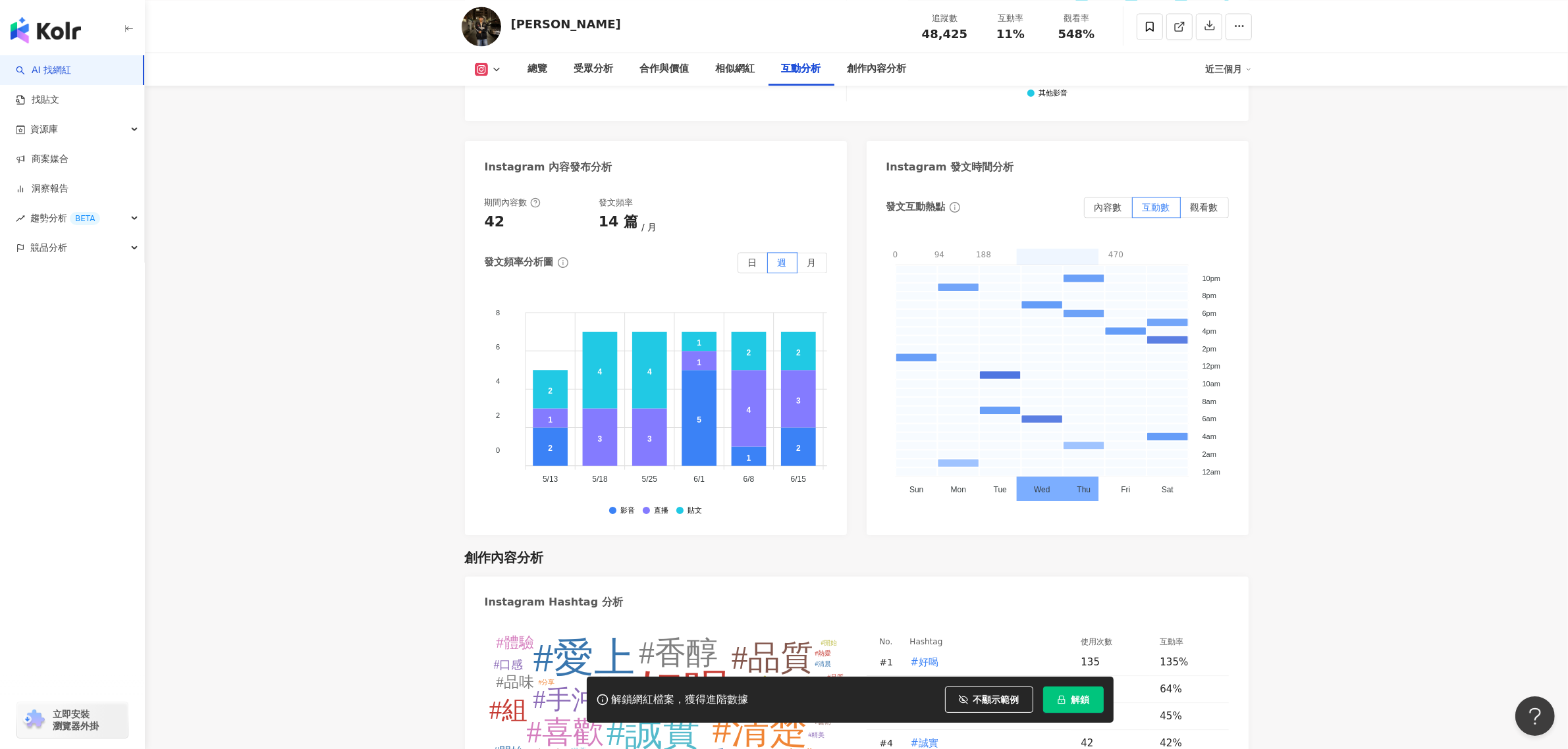
scroll to position [2718, 0]
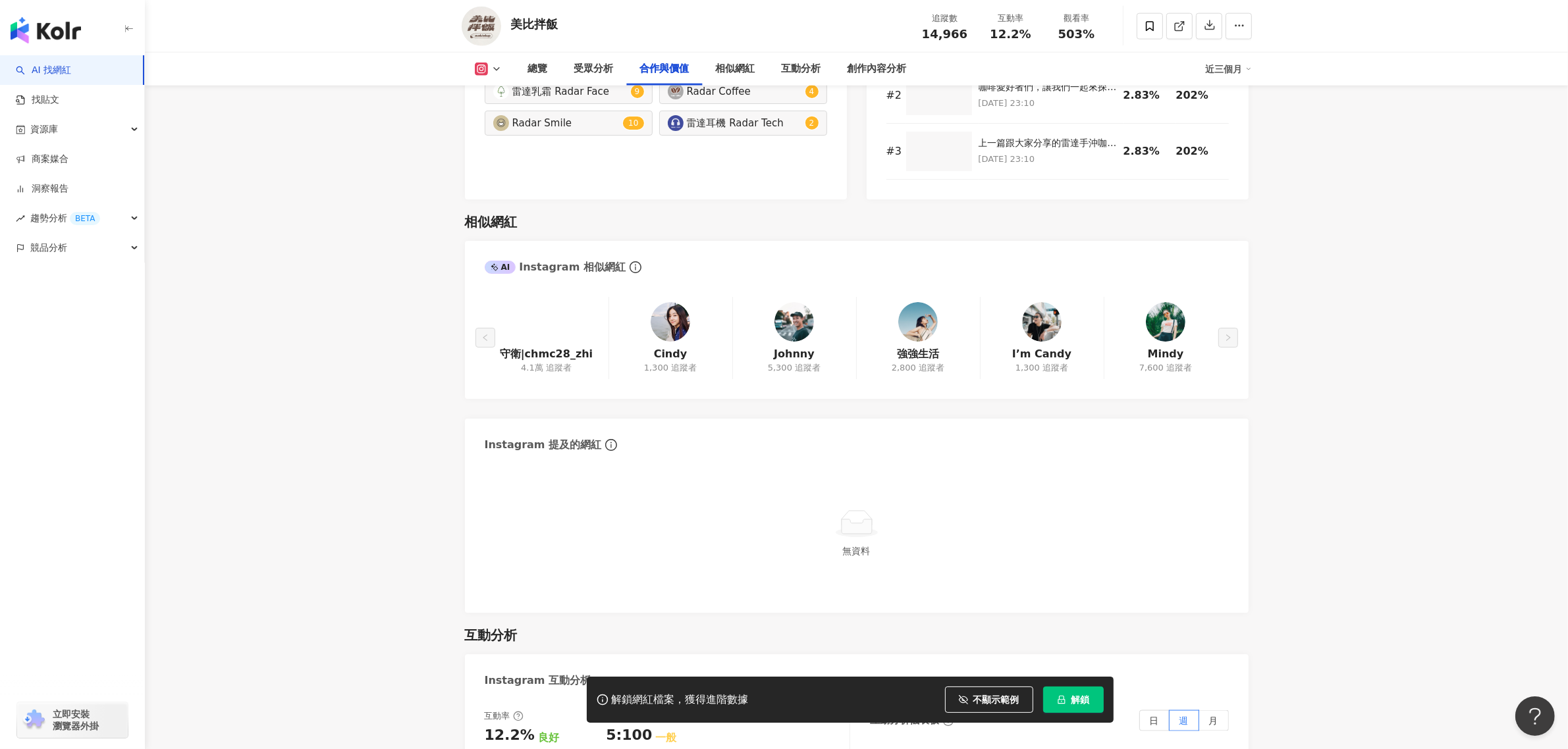
scroll to position [2048, 0]
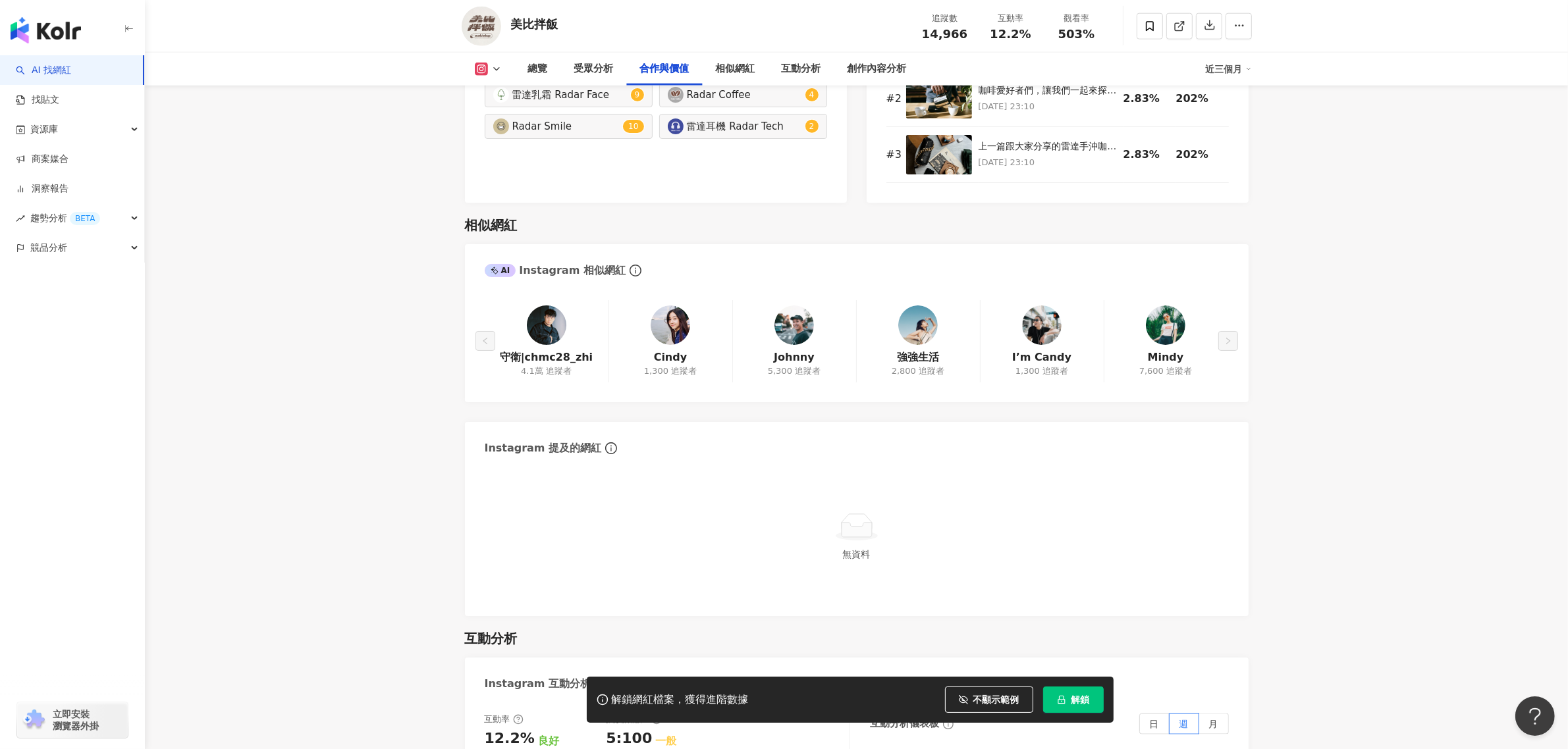
click at [1161, 334] on div "守衛|chmc28_zhi 4.1萬 追蹤者 [PERSON_NAME] 1,300 追蹤者 [PERSON_NAME] 5,300 追蹤者 強強生活 2,8…" at bounding box center [857, 342] width 744 height 82
click at [1167, 321] on div "守衛|chmc28_zhi 4.1萬 追蹤者 [PERSON_NAME] 1,300 追蹤者 [PERSON_NAME] 5,300 追蹤者 強強生活 2,8…" at bounding box center [857, 342] width 744 height 82
click at [1167, 351] on div "守衛|chmc28_zhi 4.1萬 追蹤者 [PERSON_NAME] 1,300 追蹤者 [PERSON_NAME] 5,300 追蹤者 強強生活 2,8…" at bounding box center [857, 342] width 744 height 82
click at [1179, 329] on div "守衛|chmc28_zhi 4.1萬 追蹤者 [PERSON_NAME] 1,300 追蹤者 [PERSON_NAME] 5,300 追蹤者 強強生活 2,8…" at bounding box center [857, 342] width 744 height 82
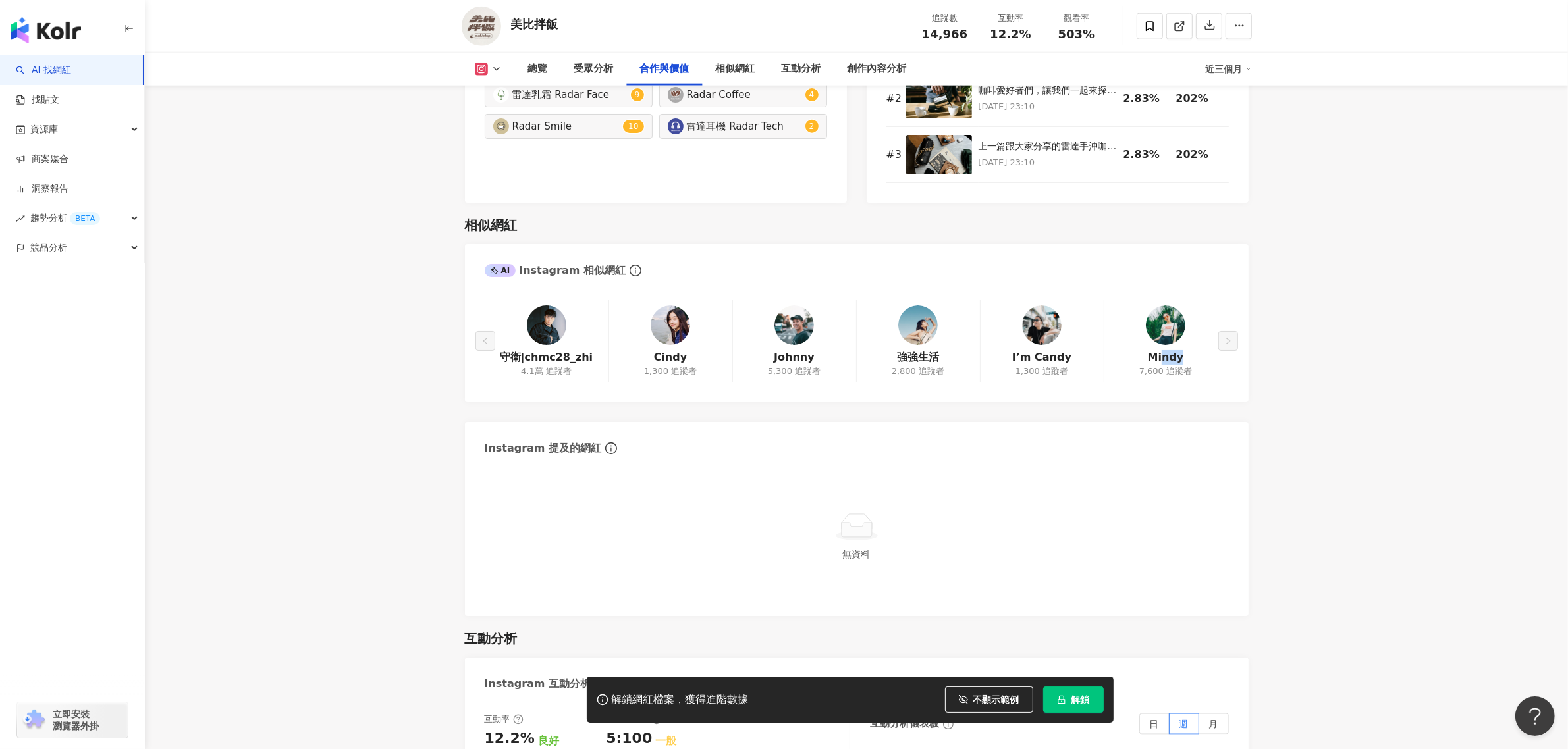
drag, startPoint x: 1183, startPoint y: 333, endPoint x: 1161, endPoint y: 334, distance: 22.0
click at [1161, 334] on div "守衛|chmc28_zhi 4.1萬 追蹤者 [PERSON_NAME] 1,300 追蹤者 [PERSON_NAME] 5,300 追蹤者 強強生活 2,8…" at bounding box center [857, 342] width 744 height 82
click at [1180, 334] on div "守衛|chmc28_zhi 4.1萬 追蹤者 [PERSON_NAME] 1,300 追蹤者 [PERSON_NAME] 5,300 追蹤者 強強生活 2,8…" at bounding box center [857, 342] width 744 height 82
drag, startPoint x: 1184, startPoint y: 336, endPoint x: 1151, endPoint y: 334, distance: 33.1
click at [1151, 334] on div "守衛|chmc28_zhi 4.1萬 追蹤者 [PERSON_NAME] 1,300 追蹤者 [PERSON_NAME] 5,300 追蹤者 強強生活 2,8…" at bounding box center [857, 342] width 744 height 82
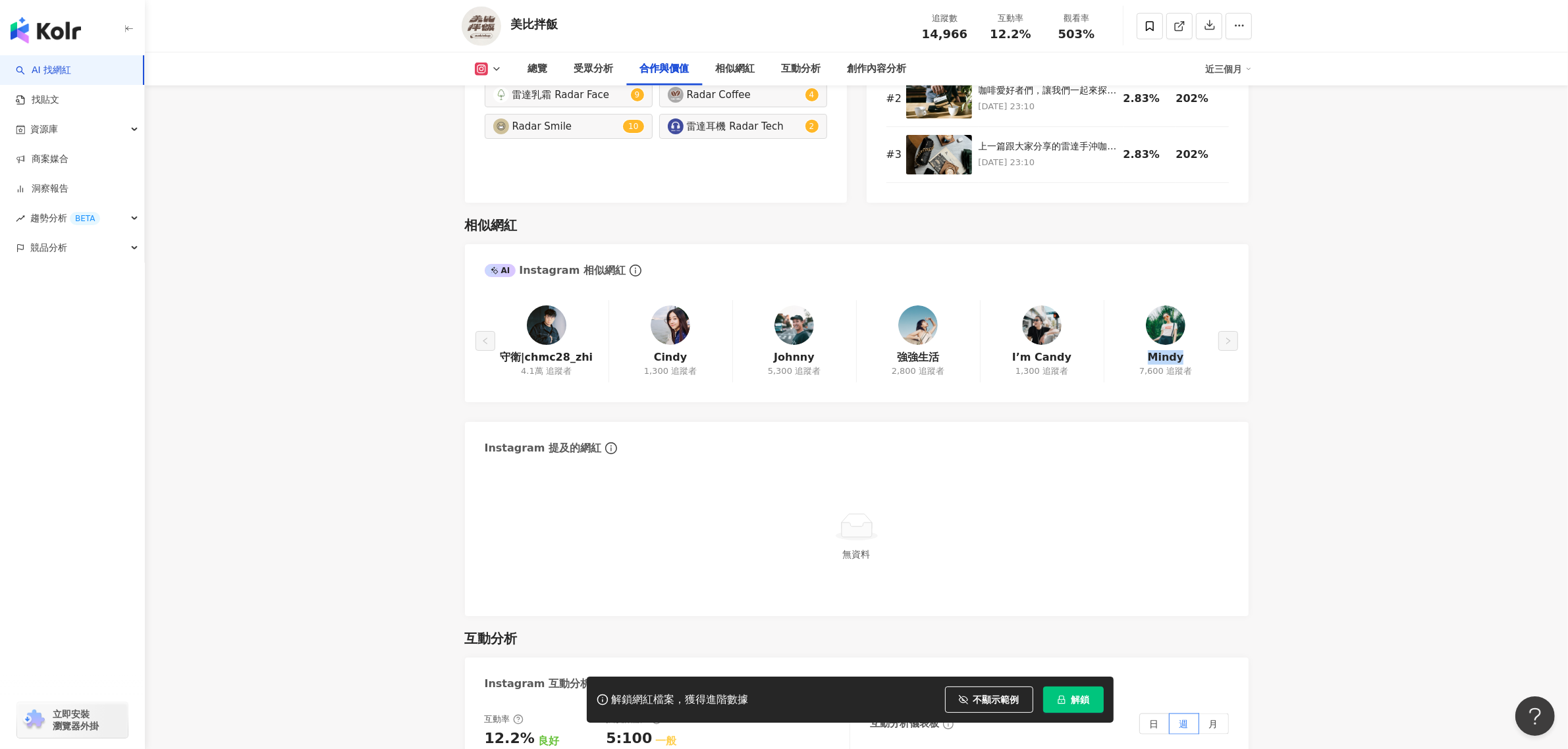
copy link "Mindy"
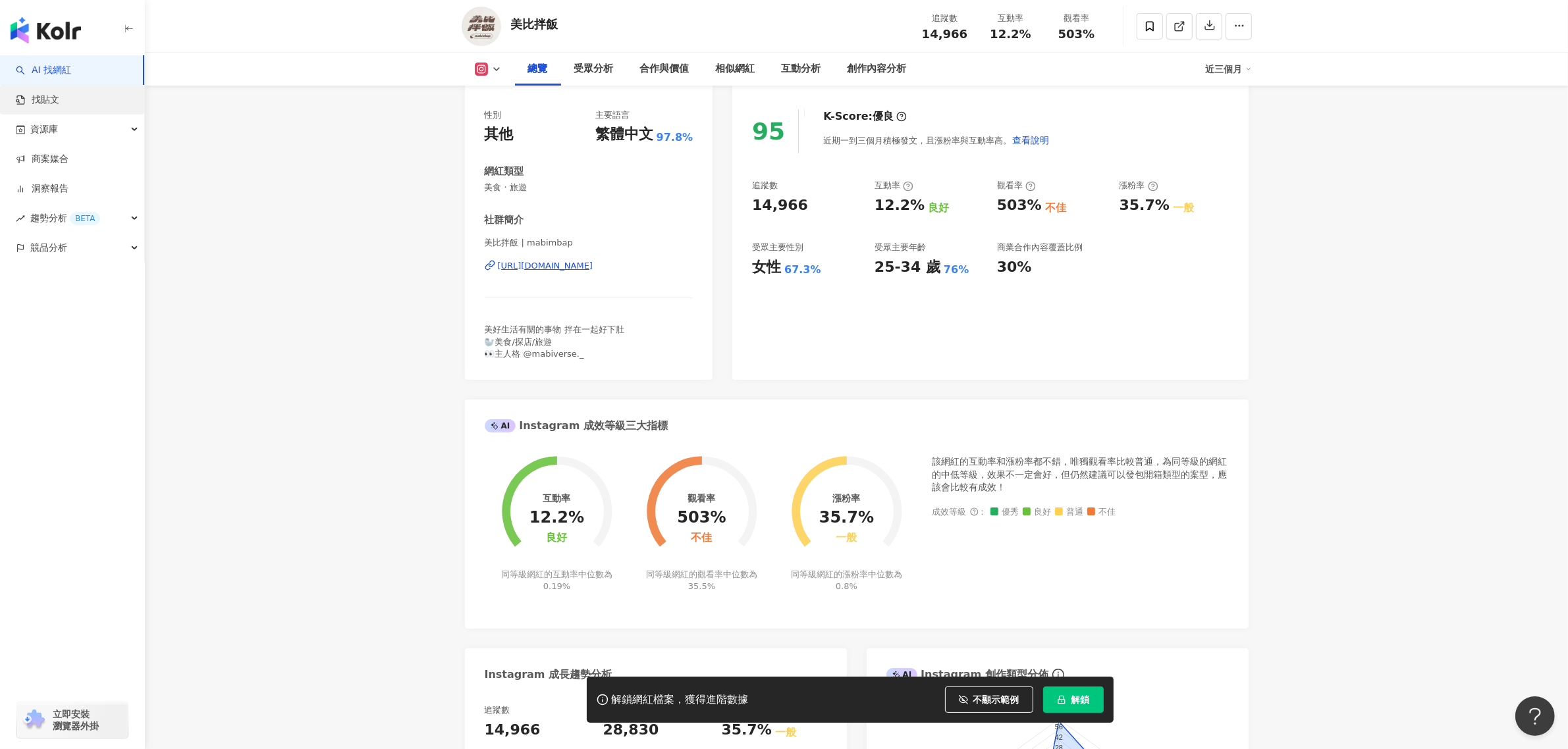
scroll to position [0, 0]
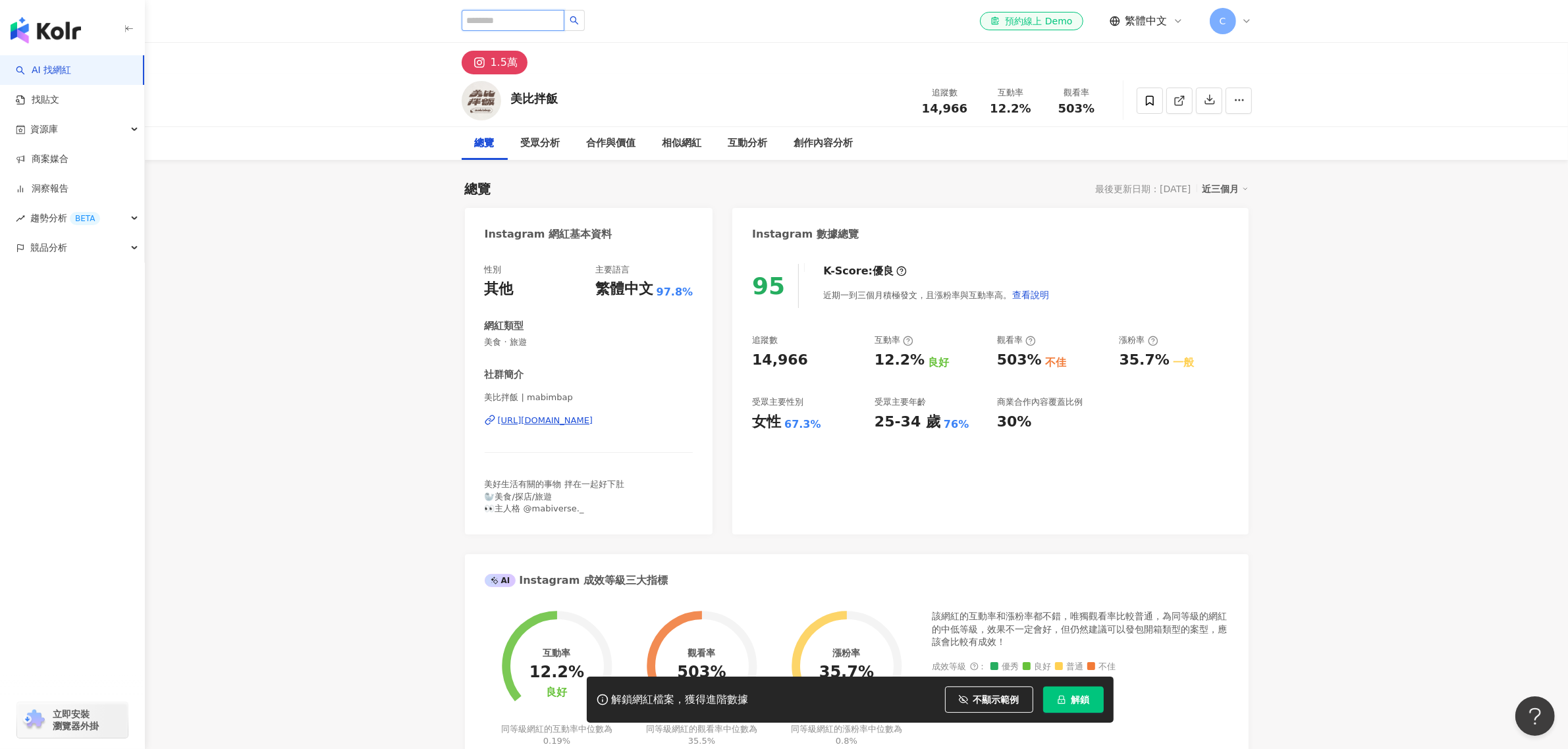
click at [505, 30] on input "search" at bounding box center [513, 20] width 103 height 21
paste input "*****"
click at [585, 14] on button "button" at bounding box center [574, 20] width 21 height 21
type input "*****"
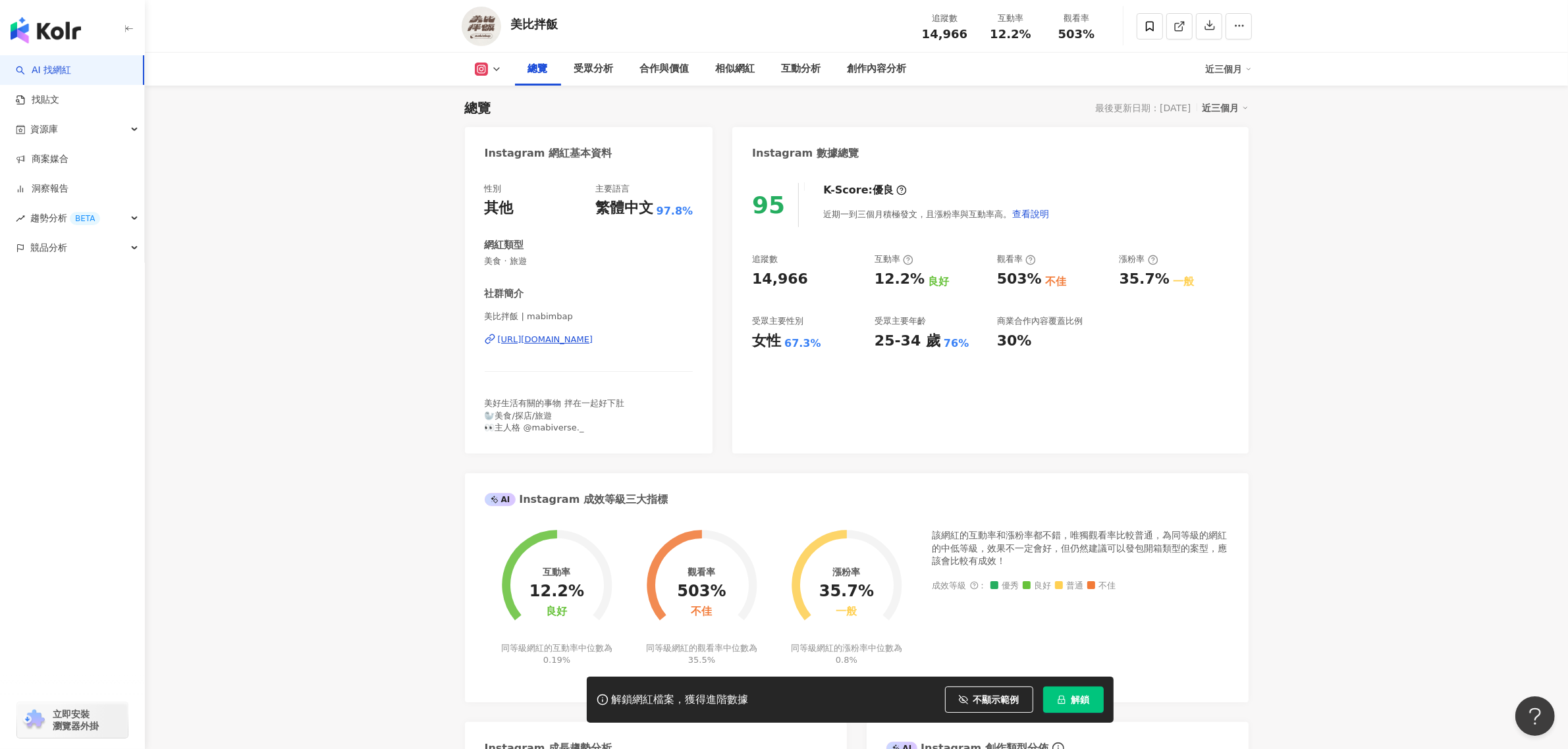
scroll to position [0, 0]
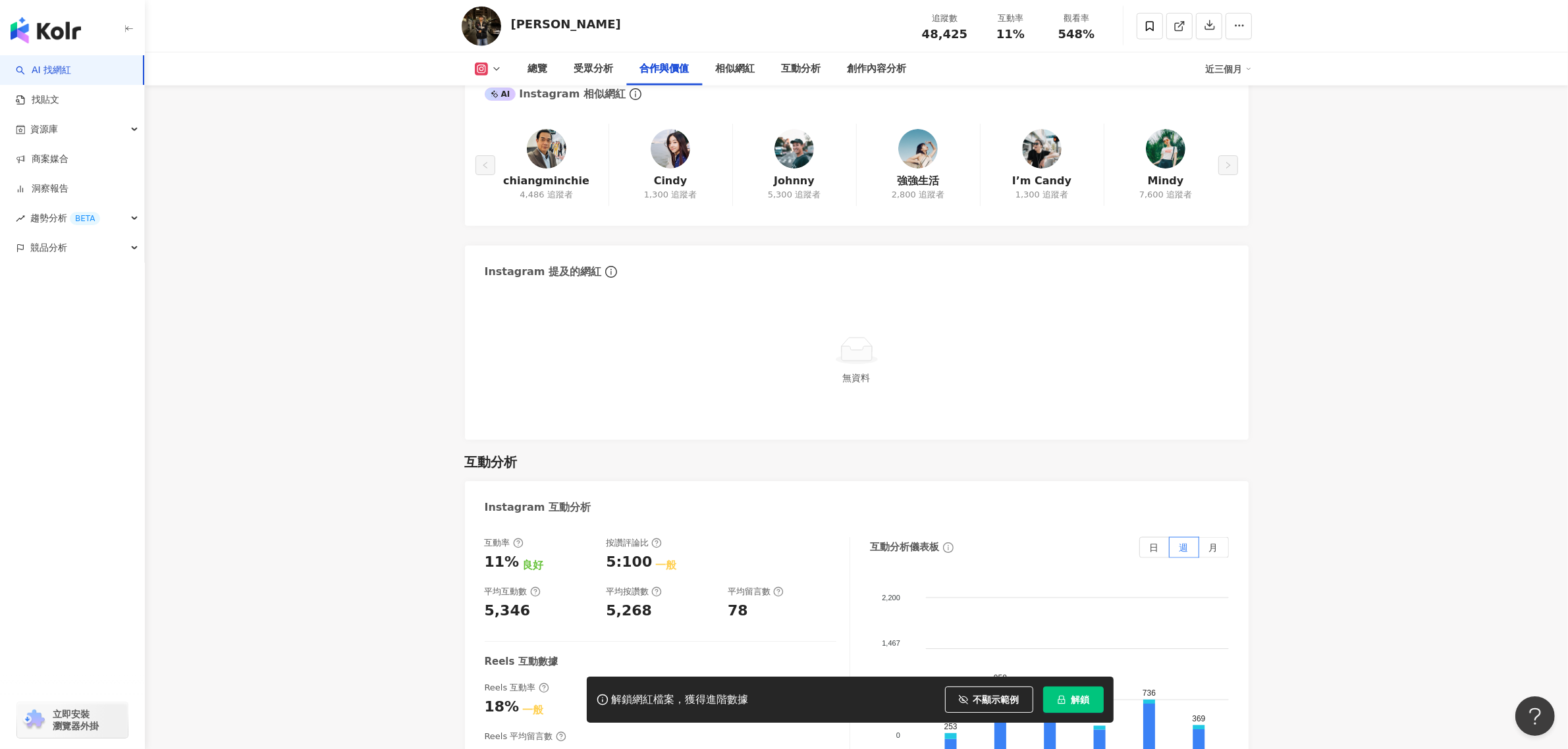
scroll to position [1895, 0]
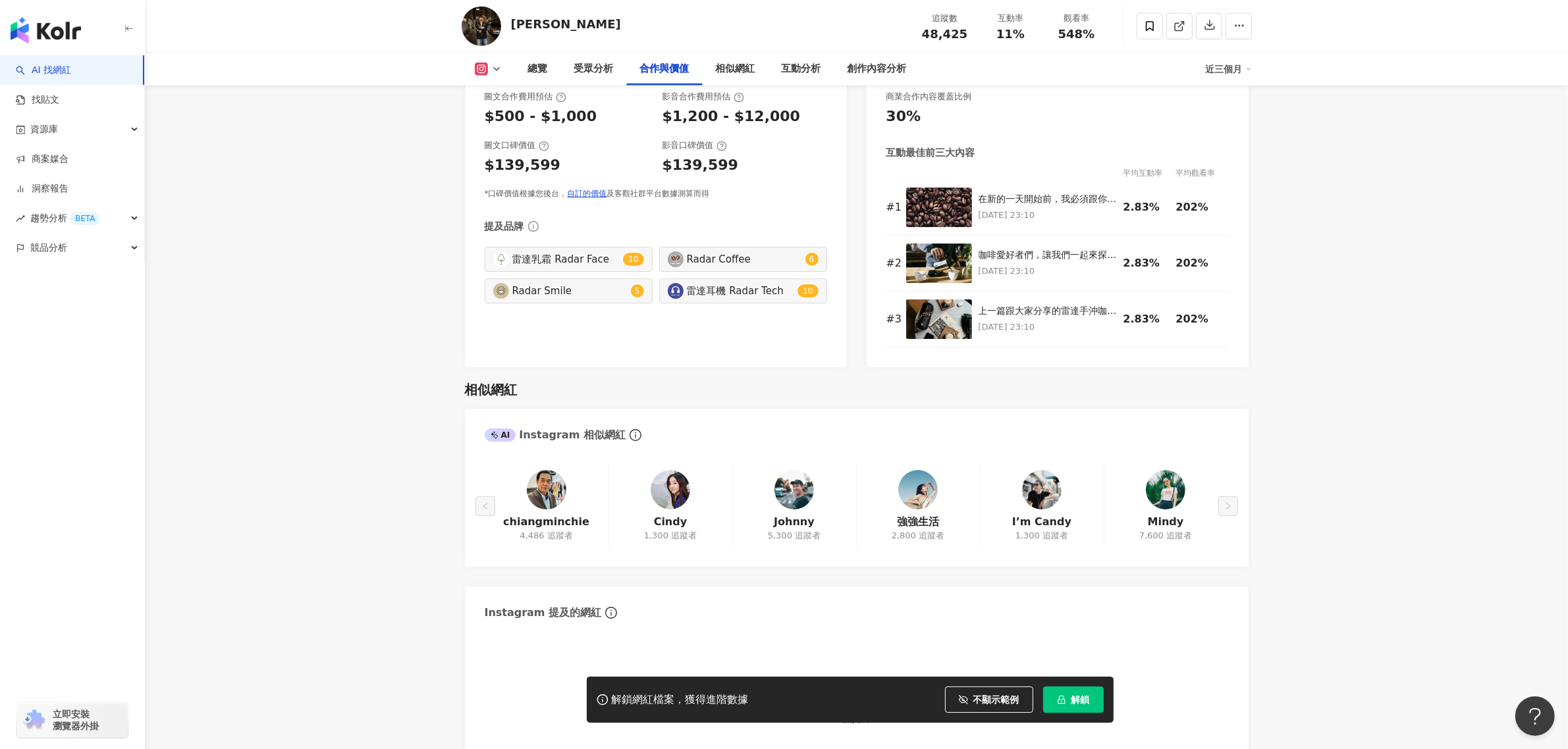
click at [1167, 467] on div "chiangminchie 4,486 追蹤者 [PERSON_NAME] 1,300 追蹤者 [PERSON_NAME] 5,300 追蹤者 強強生活 2,…" at bounding box center [857, 506] width 744 height 82
click at [1169, 482] on div "chiangminchie 4,486 追蹤者 [PERSON_NAME] 1,300 追蹤者 [PERSON_NAME] 5,300 追蹤者 強強生活 2,…" at bounding box center [857, 506] width 744 height 82
click at [538, 428] on div "AI Instagram 相似網紅" at bounding box center [555, 435] width 141 height 14
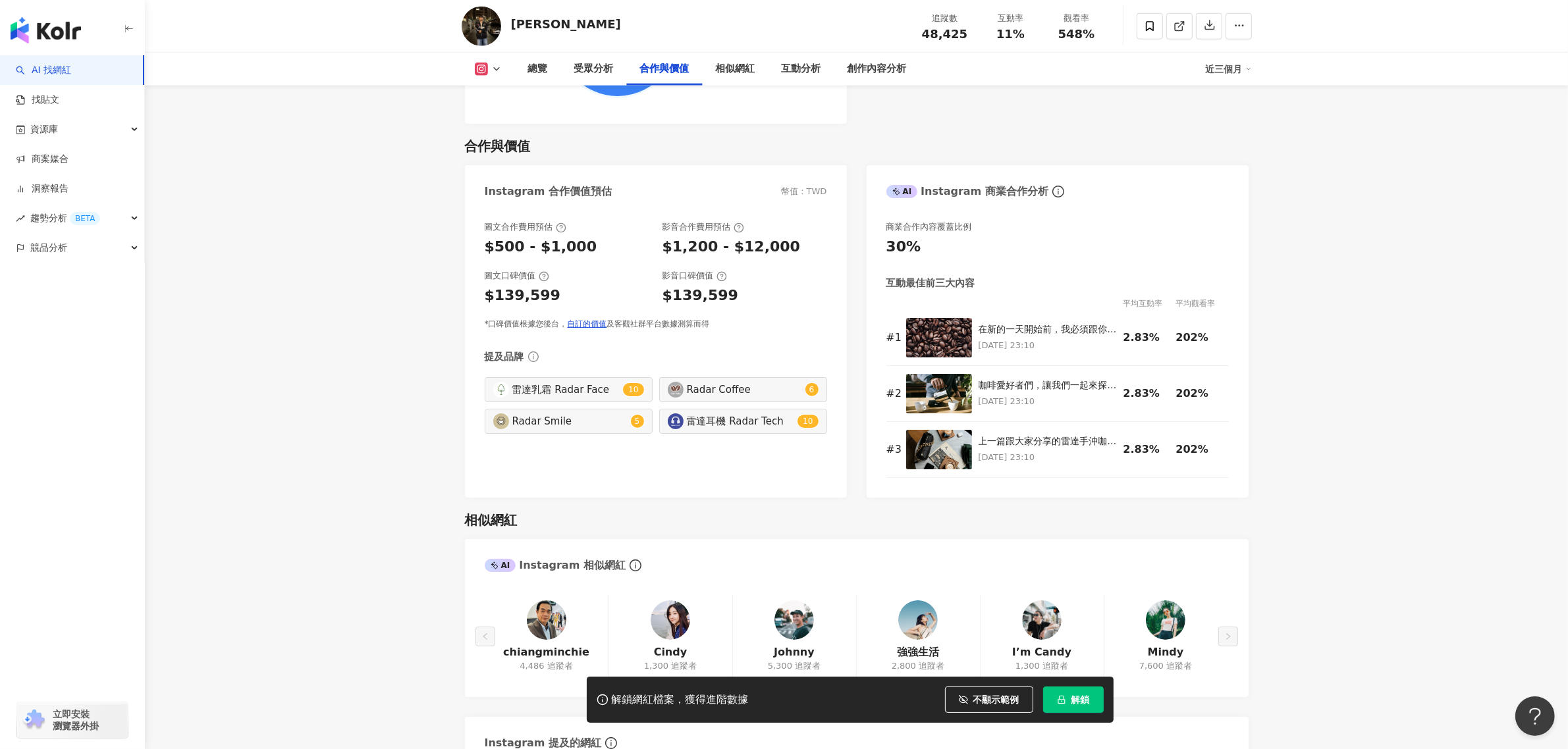
scroll to position [1319, 0]
